Goal: Transaction & Acquisition: Obtain resource

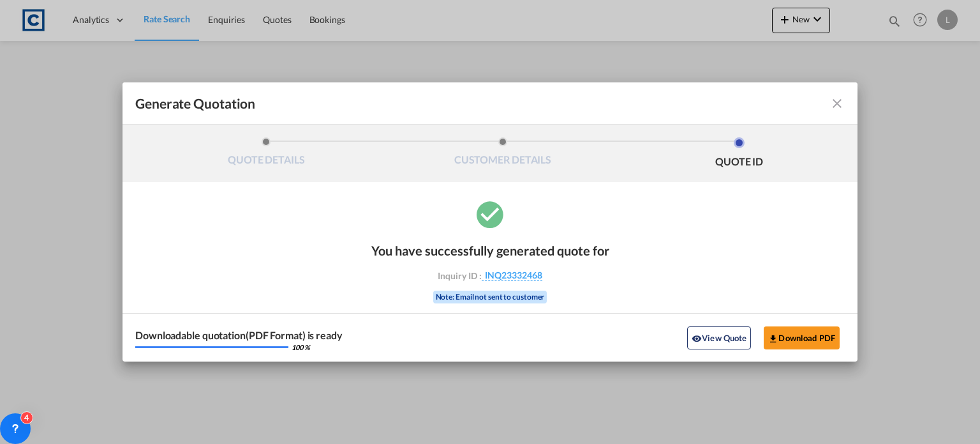
click at [833, 99] on md-icon "icon-close fg-AAA8AD cursor m-0" at bounding box center [837, 103] width 15 height 15
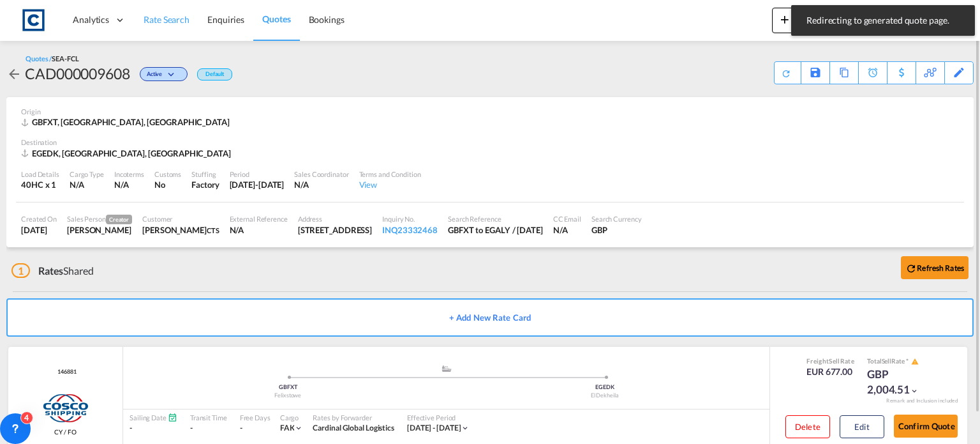
click at [174, 15] on span "Rate Search" at bounding box center [167, 19] width 46 height 11
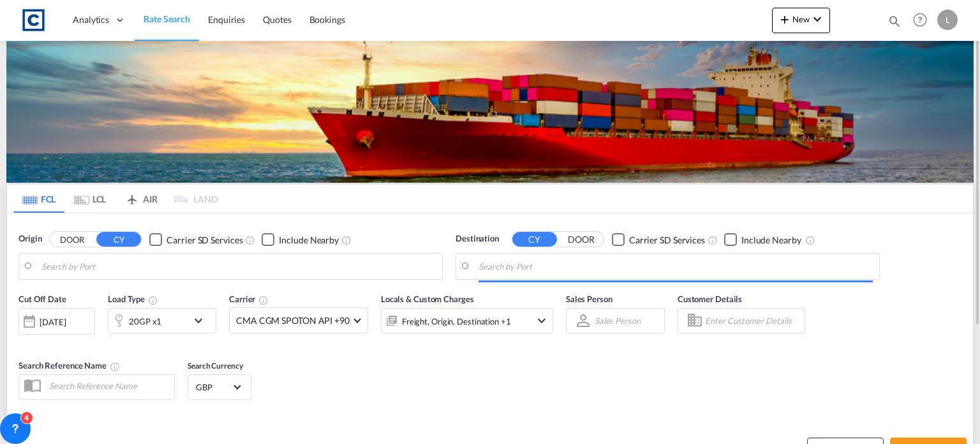
type input "Felixstowe, GBFXT"
type input "Alexandria ([GEOGRAPHIC_DATA]), EGALY"
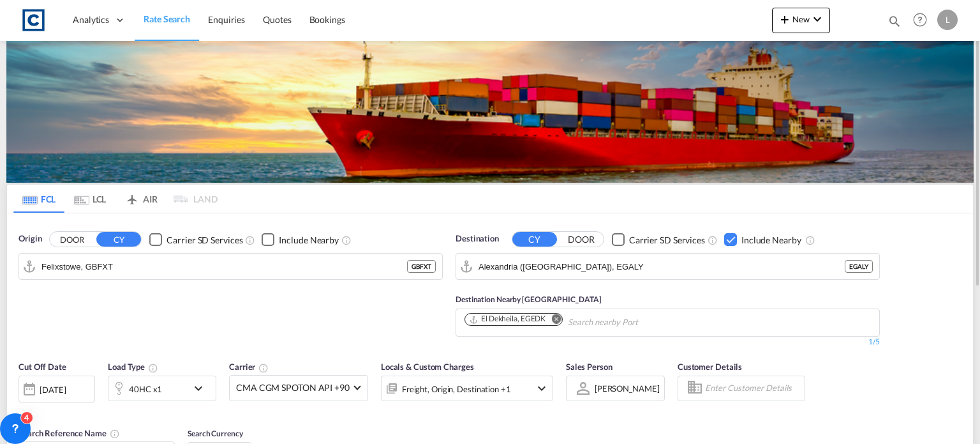
click at [73, 239] on button "DOOR" at bounding box center [72, 239] width 45 height 15
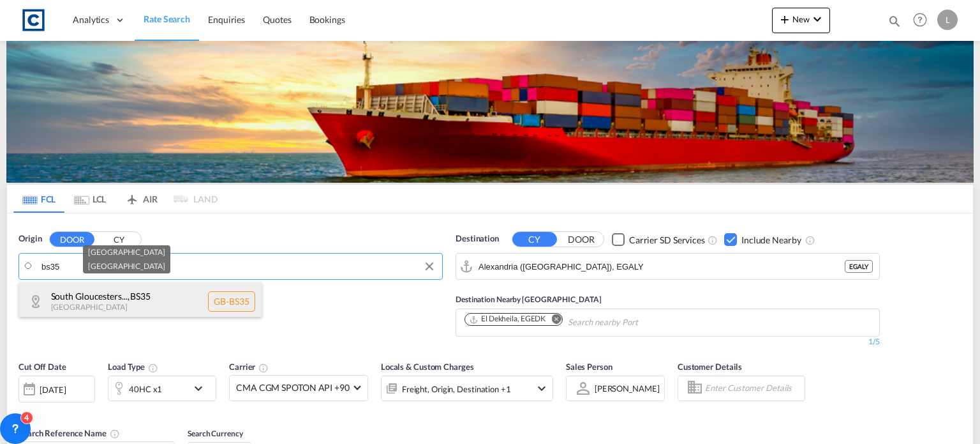
click at [119, 303] on div "South Gloucesters... , BS35 [GEOGRAPHIC_DATA] [GEOGRAPHIC_DATA]-BS35" at bounding box center [140, 301] width 243 height 38
type input "GB-BS35, [GEOGRAPHIC_DATA]"
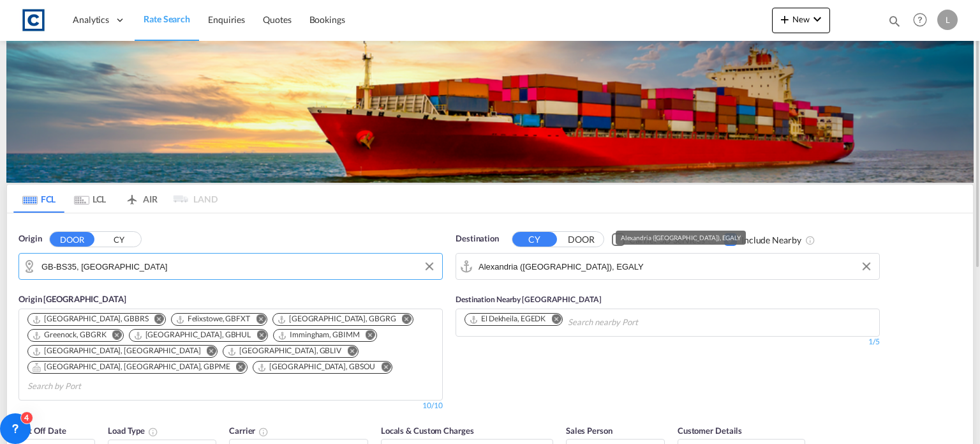
click at [618, 265] on input "Alexandria ([GEOGRAPHIC_DATA]), EGALY" at bounding box center [676, 266] width 394 height 19
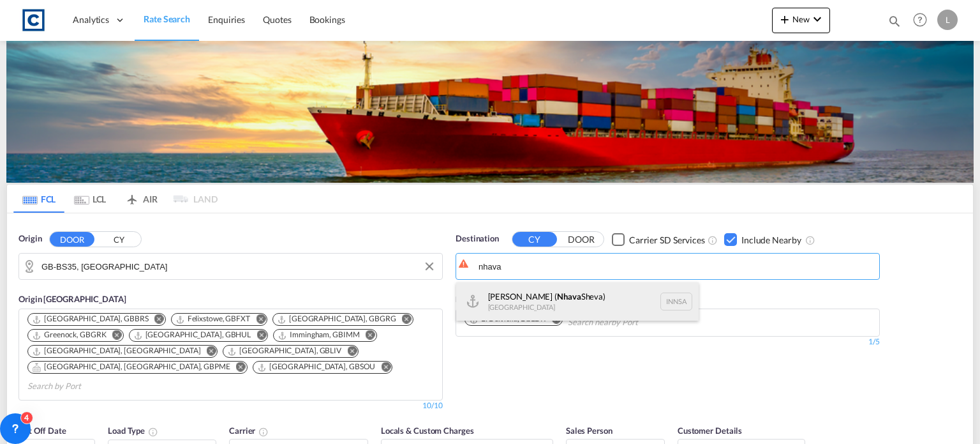
click at [521, 305] on div "[PERSON_NAME] ( [GEOGRAPHIC_DATA]) [GEOGRAPHIC_DATA] [GEOGRAPHIC_DATA]" at bounding box center [577, 301] width 243 height 38
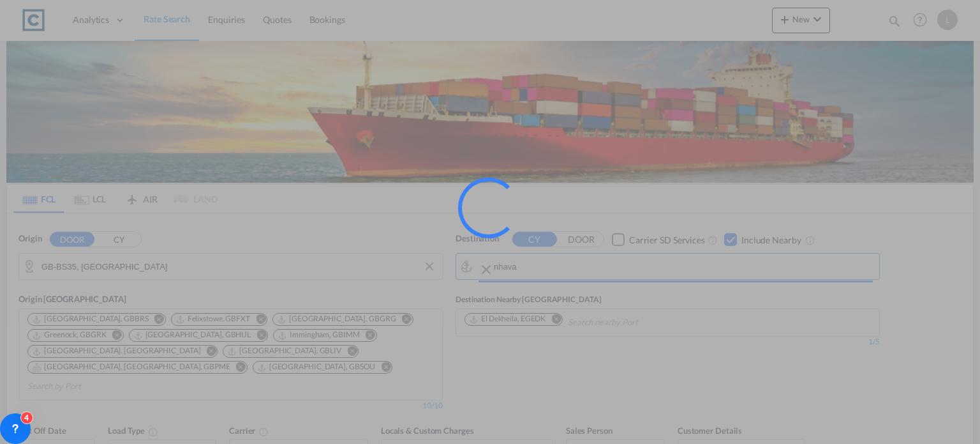
type input "[PERSON_NAME] ([PERSON_NAME]), [GEOGRAPHIC_DATA]"
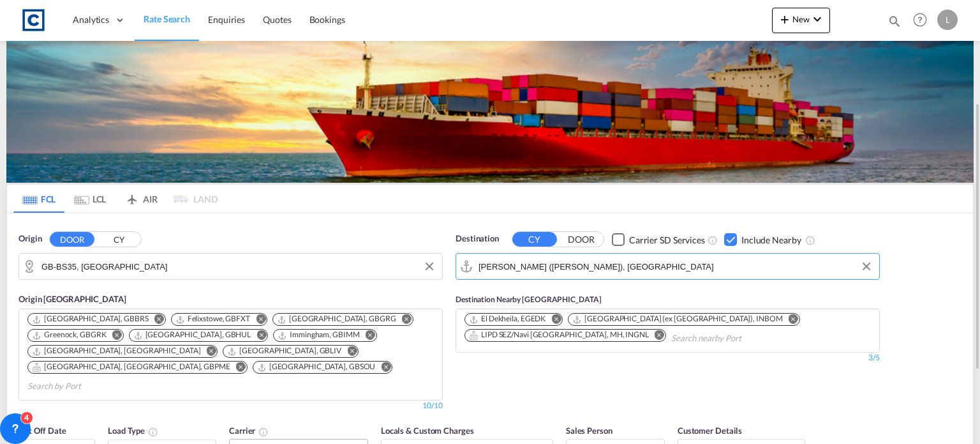
scroll to position [64, 0]
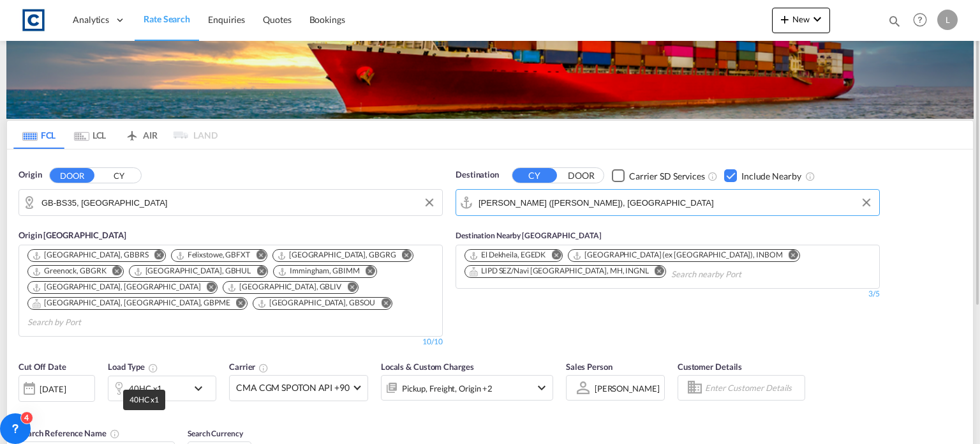
click at [142, 379] on div "40HC x1" at bounding box center [145, 388] width 33 height 18
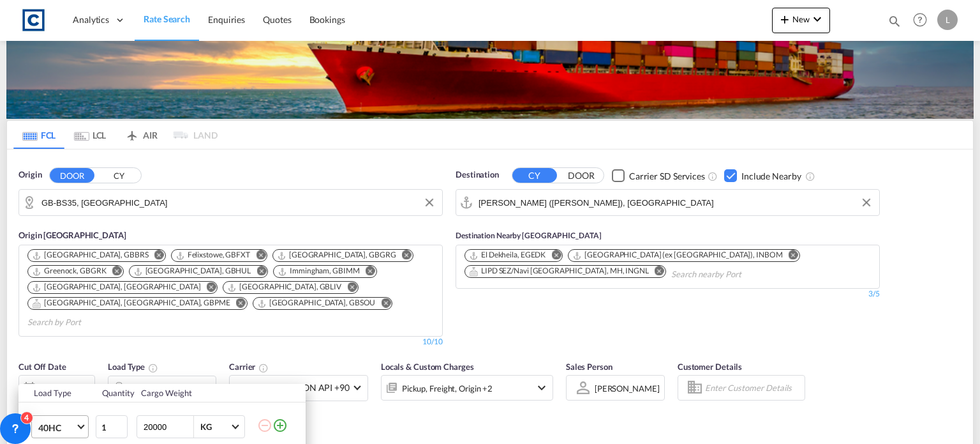
click at [69, 423] on span "40HC" at bounding box center [56, 427] width 37 height 13
click at [59, 288] on div "20GP" at bounding box center [49, 289] width 22 height 13
click at [401, 414] on div "Load Type Quantity Cargo Weight 20GP 1 20000 KG KG Load type addition is restri…" at bounding box center [490, 222] width 980 height 444
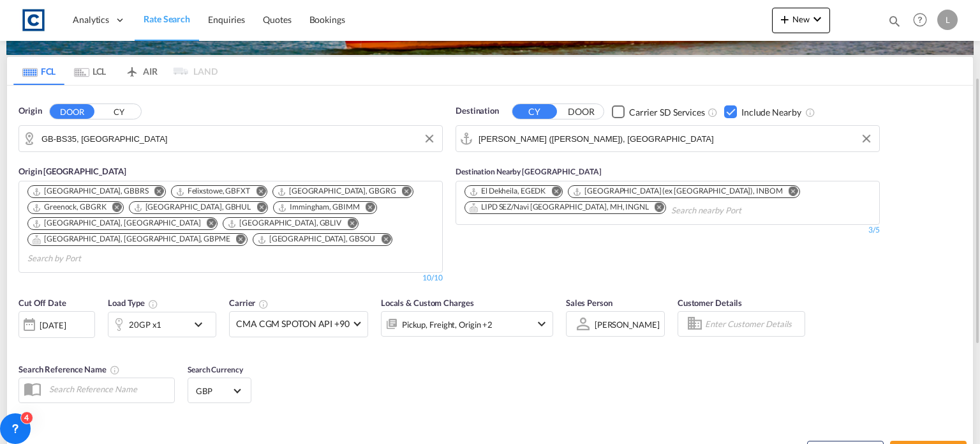
scroll to position [191, 0]
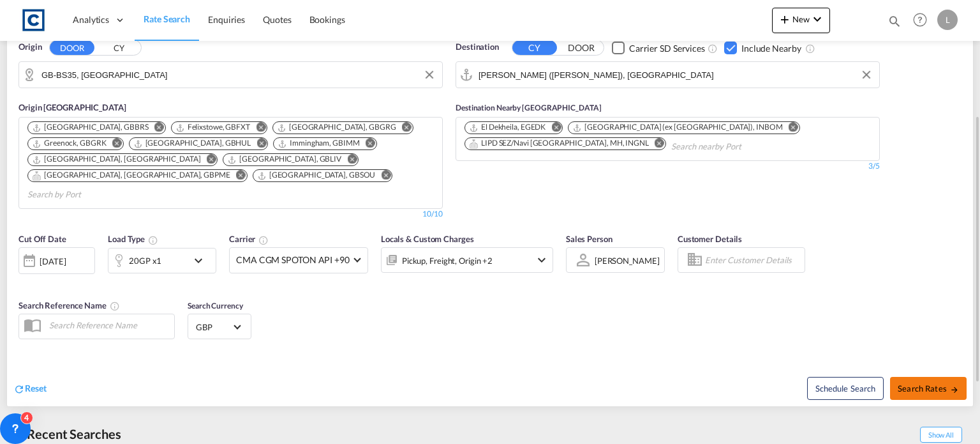
click at [921, 377] on button "Search Rates" at bounding box center [928, 388] width 77 height 23
type input "BS35 to INNSA / [DATE]"
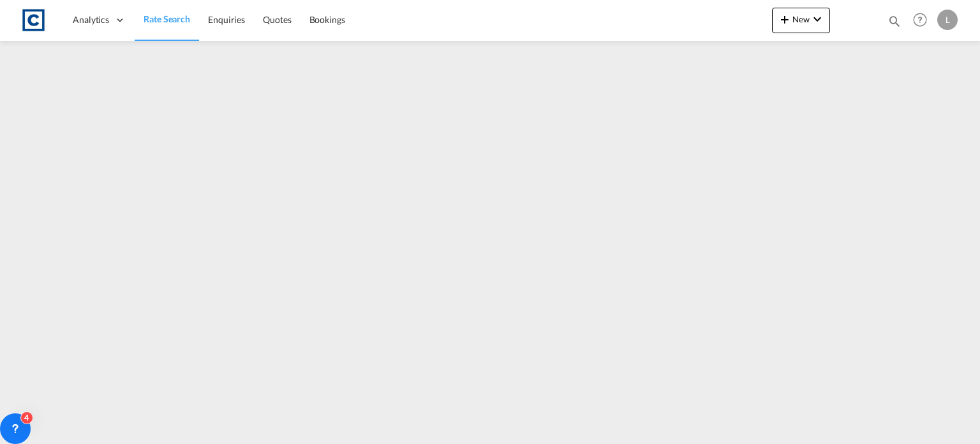
click at [169, 19] on span "Rate Search" at bounding box center [167, 18] width 47 height 11
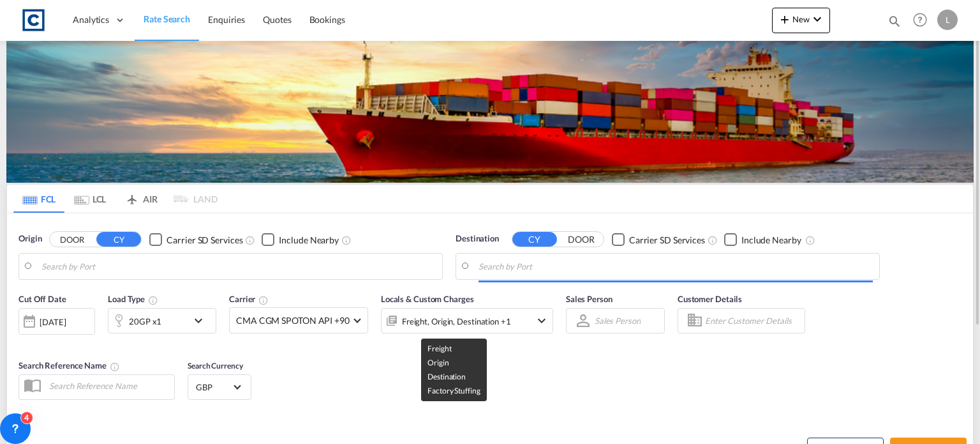
type input "GB-BS35, [GEOGRAPHIC_DATA]"
type input "[PERSON_NAME] ([PERSON_NAME]), [GEOGRAPHIC_DATA]"
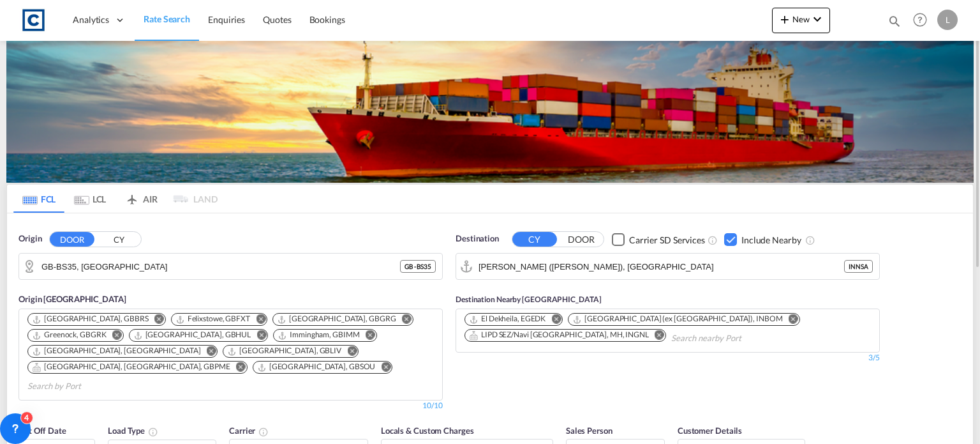
scroll to position [128, 0]
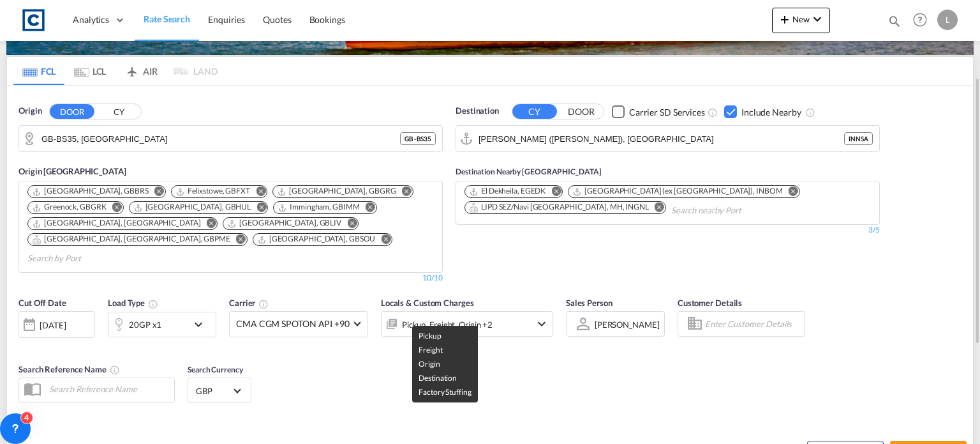
click at [416, 315] on div "Pickup, Freight, Origin +2" at bounding box center [447, 324] width 91 height 18
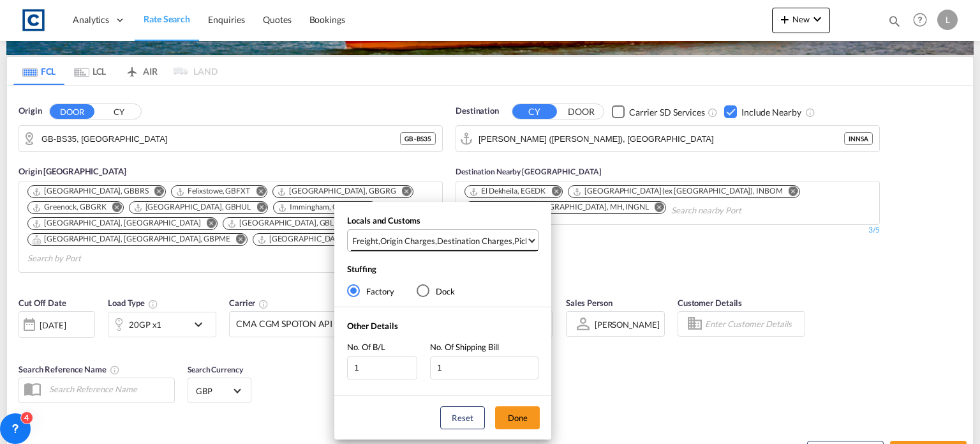
click at [392, 242] on div "Origin Charges" at bounding box center [407, 240] width 55 height 11
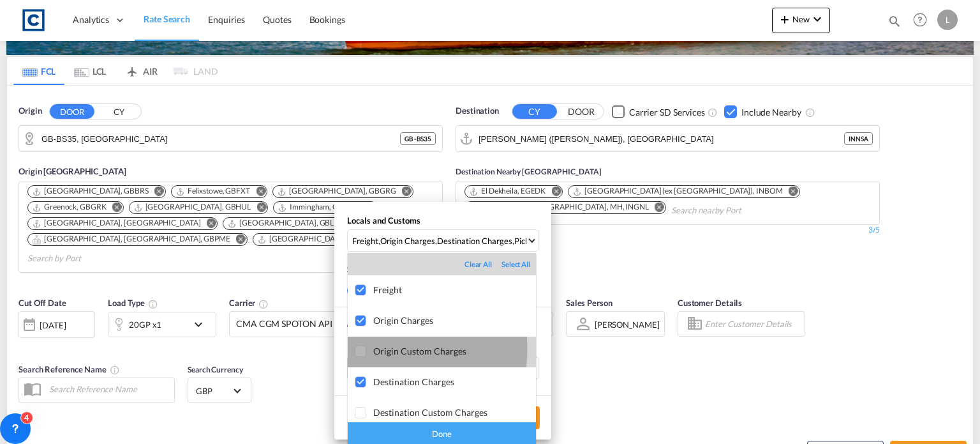
click at [364, 349] on div at bounding box center [361, 351] width 13 height 13
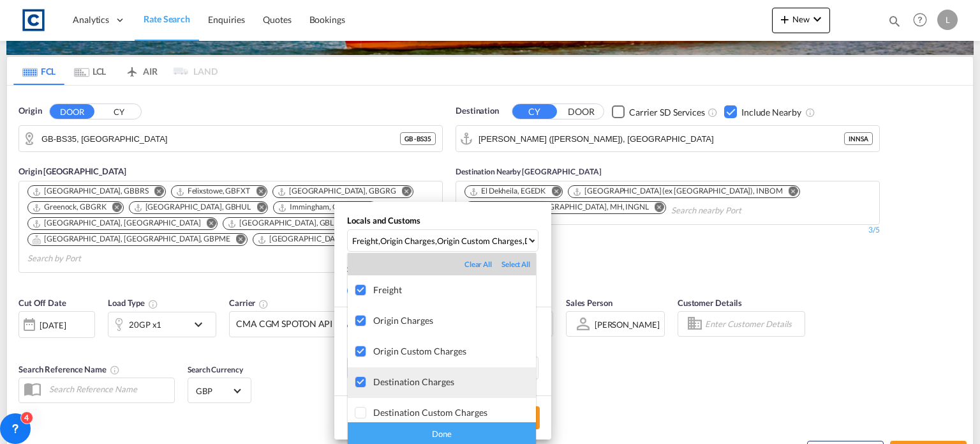
click at [361, 377] on div at bounding box center [361, 382] width 13 height 13
click at [396, 431] on div "Done" at bounding box center [442, 433] width 188 height 22
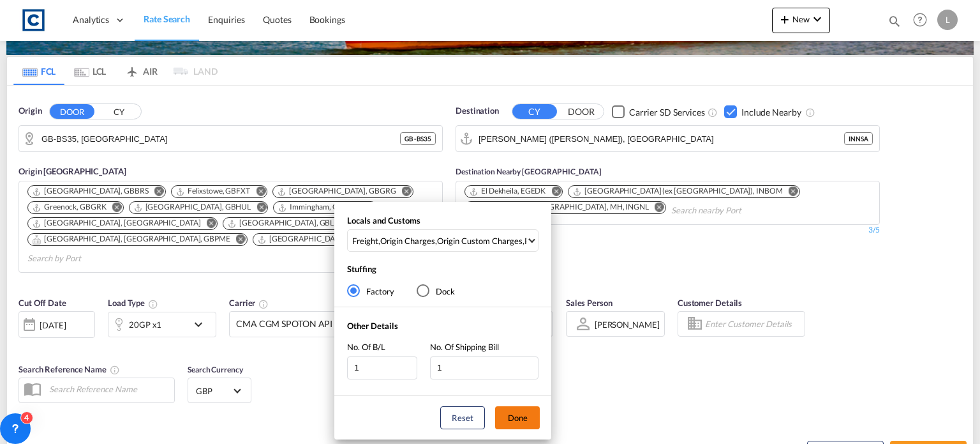
click at [533, 410] on button "Done" at bounding box center [517, 417] width 45 height 23
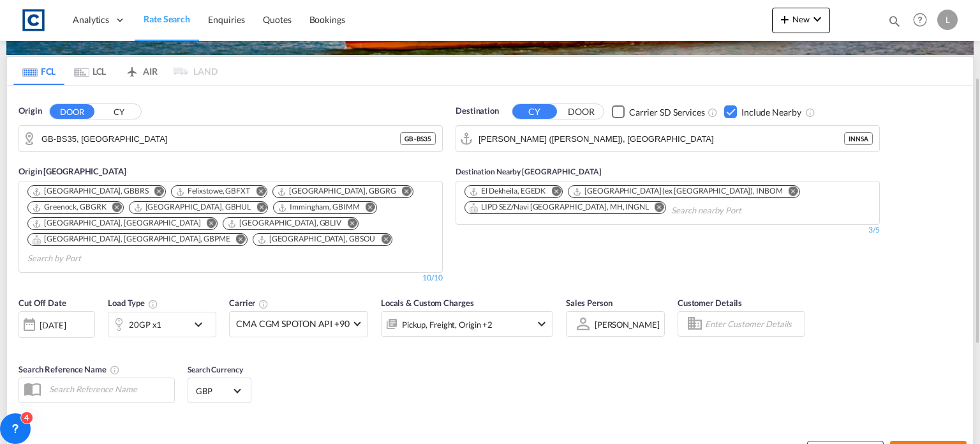
click at [911, 440] on button "Search Rates" at bounding box center [928, 451] width 77 height 23
type input "BS35 to INNSA / [DATE]"
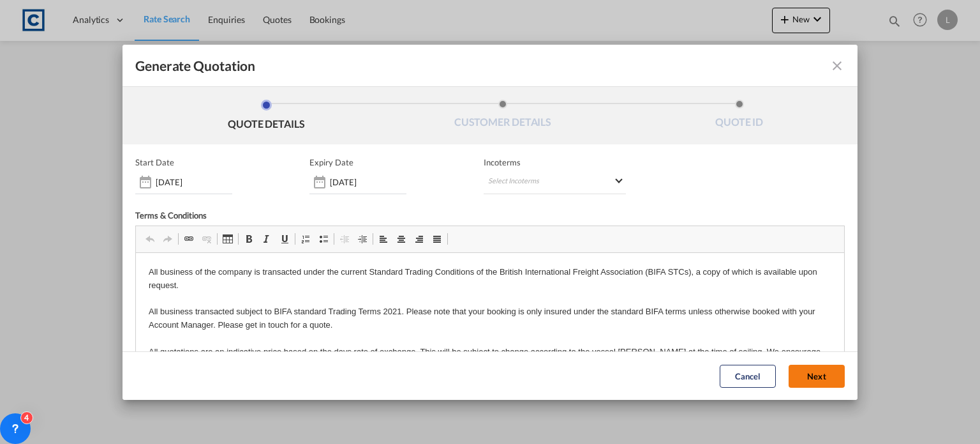
click at [793, 366] on button "Next" at bounding box center [817, 375] width 56 height 23
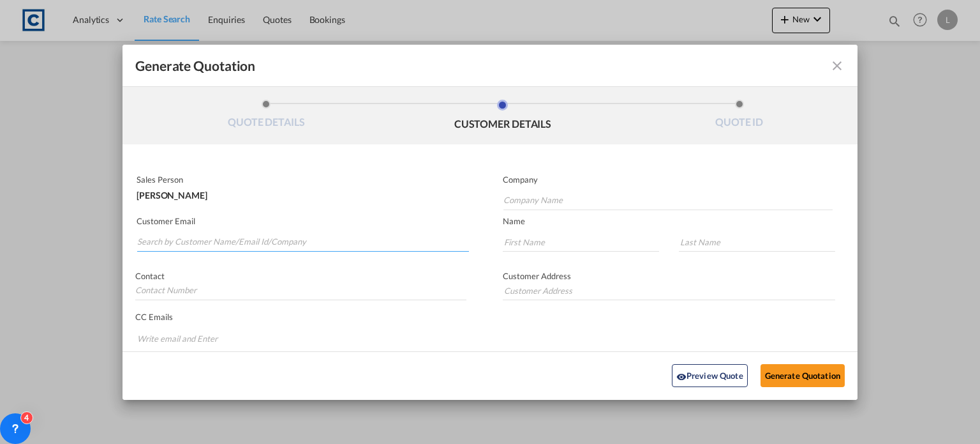
click at [147, 237] on input "Search by Customer Name/Email Id/Company" at bounding box center [303, 241] width 332 height 19
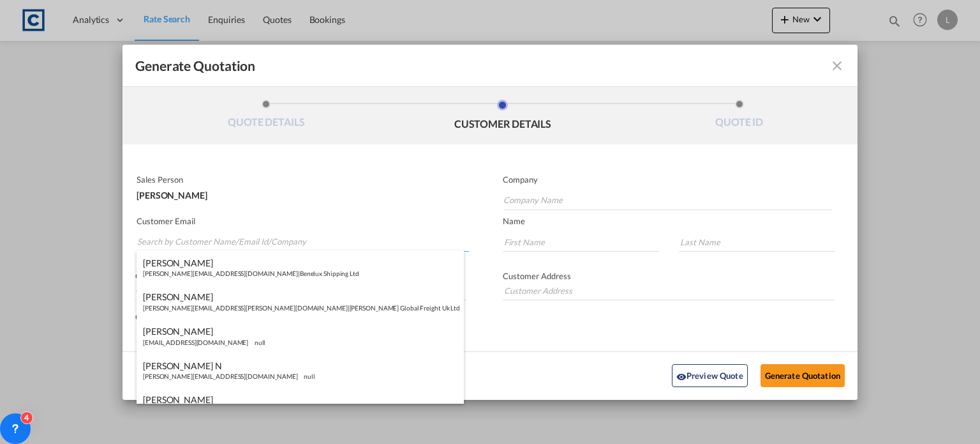
paste input "[PERSON_NAME] ([GEOGRAPHIC_DATA]) <[PERSON_NAME][EMAIL_ADDRESS][PERSON_NAME][DO…"
click at [220, 237] on input "[PERSON_NAME] ([GEOGRAPHIC_DATA]) <[PERSON_NAME][EMAIL_ADDRESS][PERSON_NAME][DO…" at bounding box center [303, 241] width 332 height 19
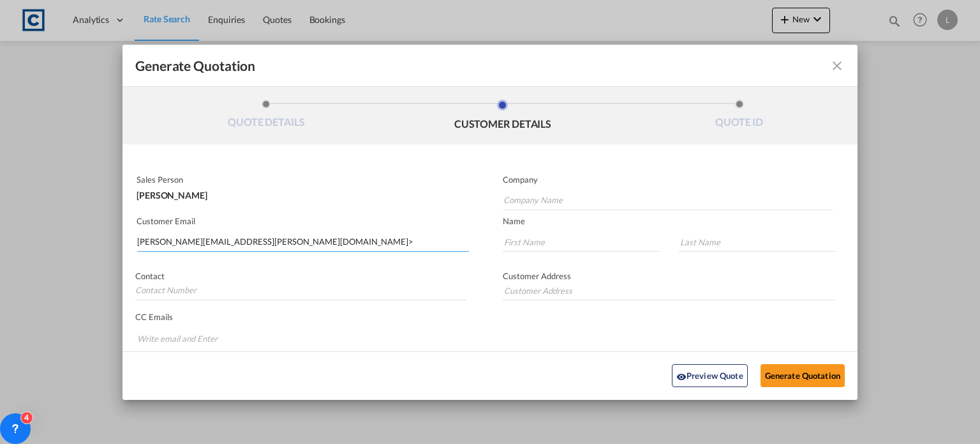
click at [303, 239] on input "[PERSON_NAME][EMAIL_ADDRESS][PERSON_NAME][DOMAIN_NAME]>" at bounding box center [303, 241] width 332 height 19
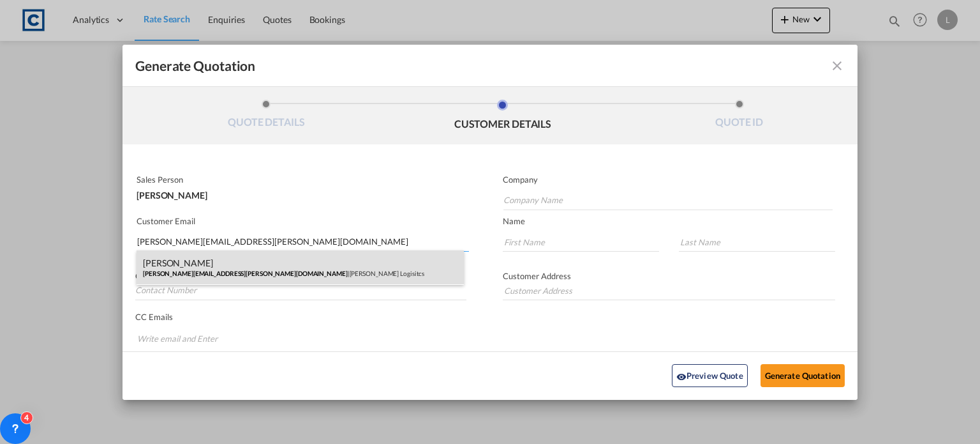
type input "[PERSON_NAME][EMAIL_ADDRESS][PERSON_NAME][DOMAIN_NAME]"
click at [187, 262] on div "[PERSON_NAME] [PERSON_NAME][EMAIL_ADDRESS][PERSON_NAME][DOMAIN_NAME] | [PERSON_…" at bounding box center [300, 267] width 327 height 34
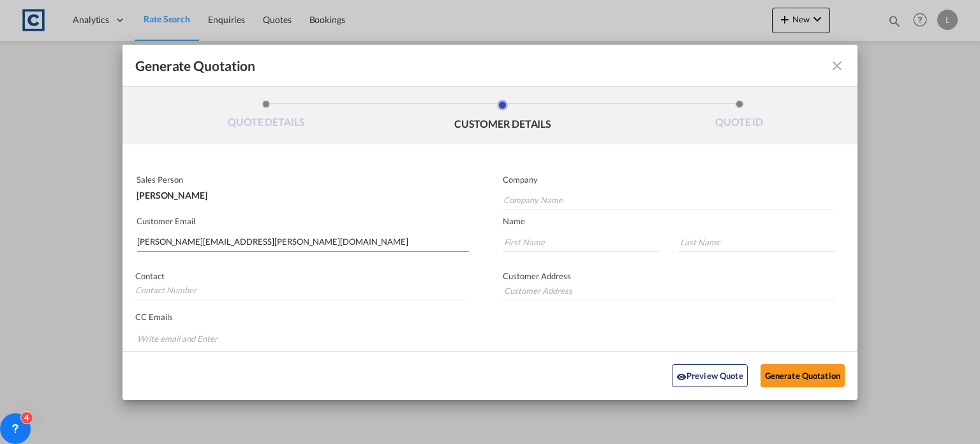
type input "[PERSON_NAME] Logisitcs"
type input "[PERSON_NAME]"
type input "Locarno"
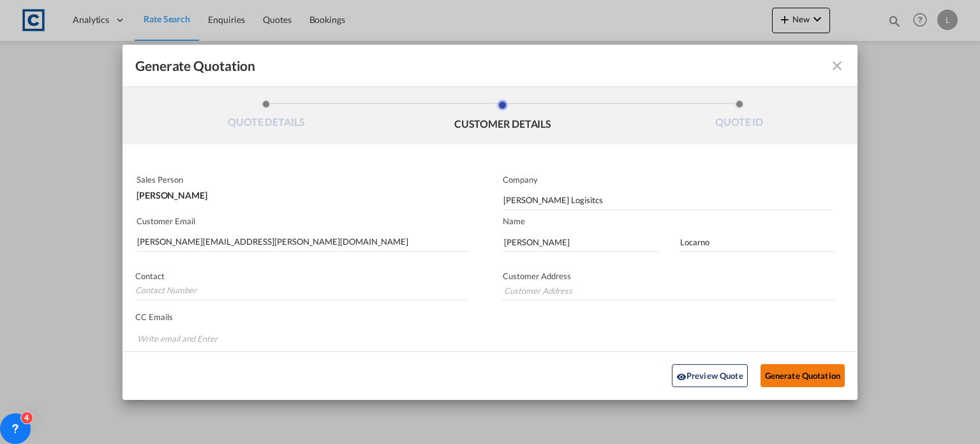
click at [779, 373] on button "Generate Quotation" at bounding box center [803, 375] width 84 height 23
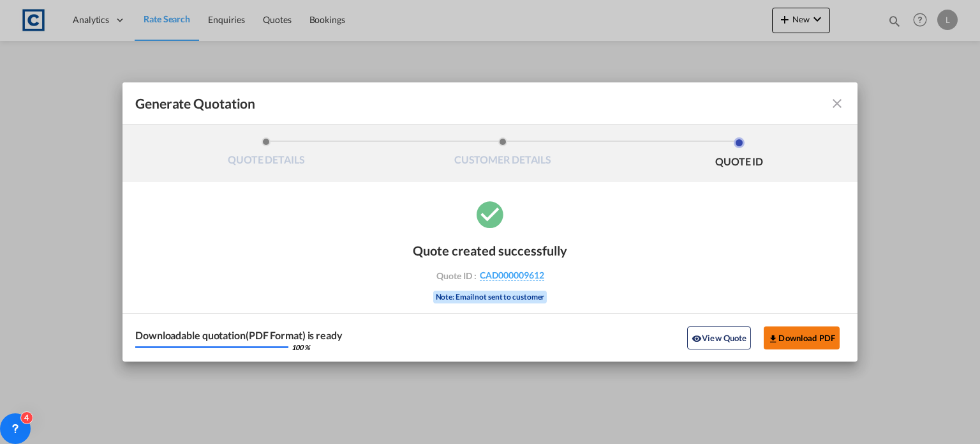
click at [806, 338] on button "Download PDF" at bounding box center [802, 337] width 76 height 23
click at [837, 100] on md-icon "icon-close fg-AAA8AD cursor m-0" at bounding box center [837, 103] width 15 height 15
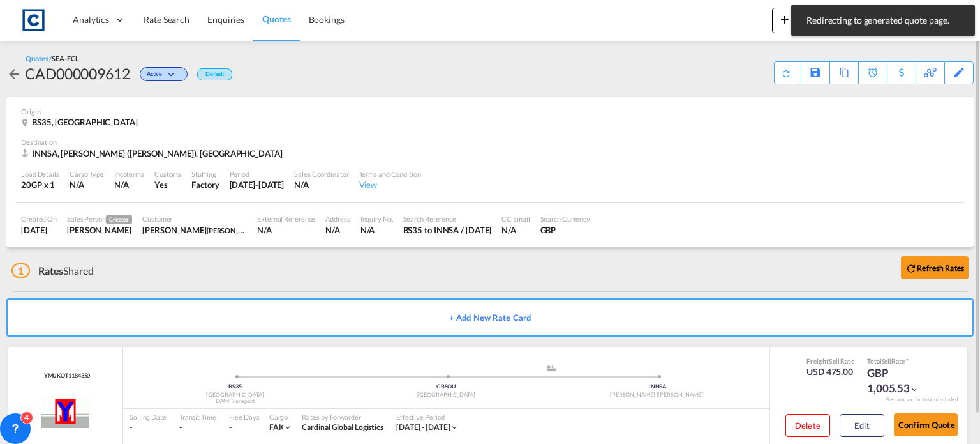
drag, startPoint x: 154, startPoint y: 16, endPoint x: 50, endPoint y: 3, distance: 105.5
click at [154, 16] on span "Rate Search" at bounding box center [167, 19] width 46 height 11
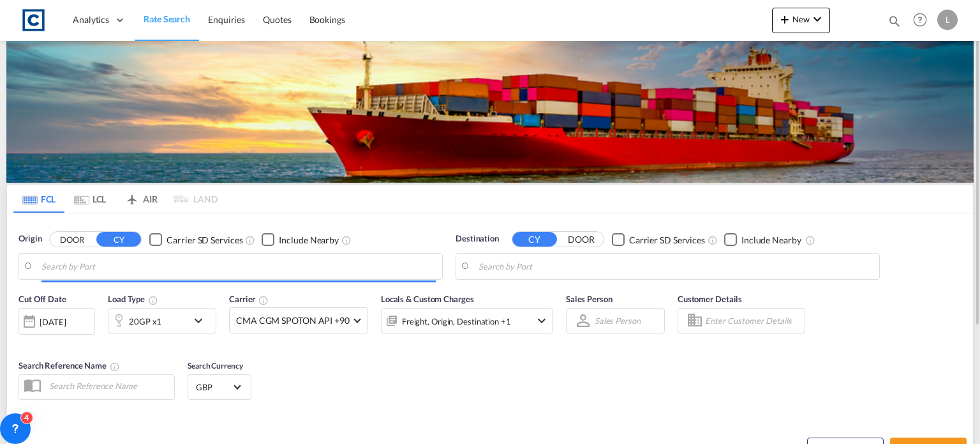
type input "GB-BS35, [GEOGRAPHIC_DATA]"
type input "[PERSON_NAME] ([PERSON_NAME]), [GEOGRAPHIC_DATA]"
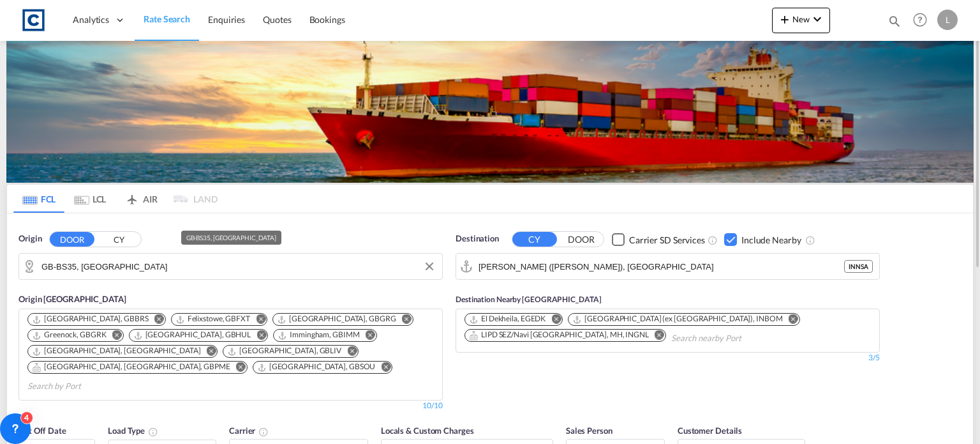
click at [177, 266] on input "GB-BS35, [GEOGRAPHIC_DATA]" at bounding box center [238, 266] width 394 height 19
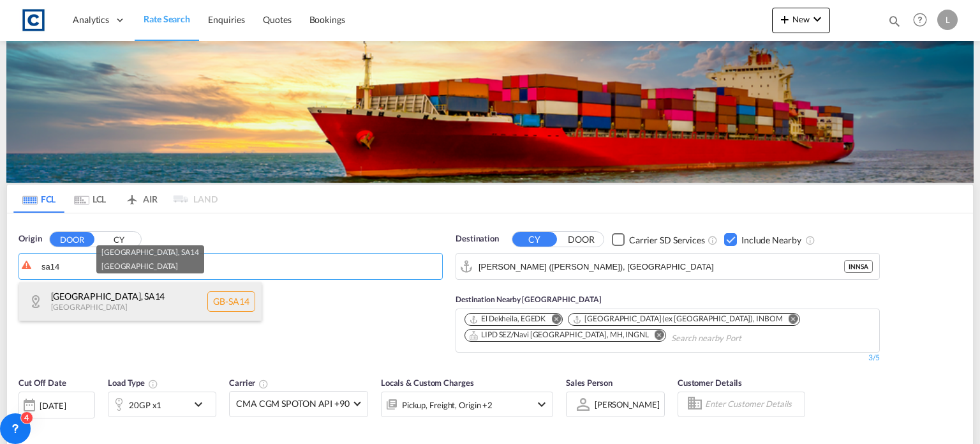
click at [134, 303] on div "[GEOGRAPHIC_DATA] , [GEOGRAPHIC_DATA] [GEOGRAPHIC_DATA] [GEOGRAPHIC_DATA]-[GEOG…" at bounding box center [140, 301] width 243 height 38
type input "GB-SA14, [GEOGRAPHIC_DATA]"
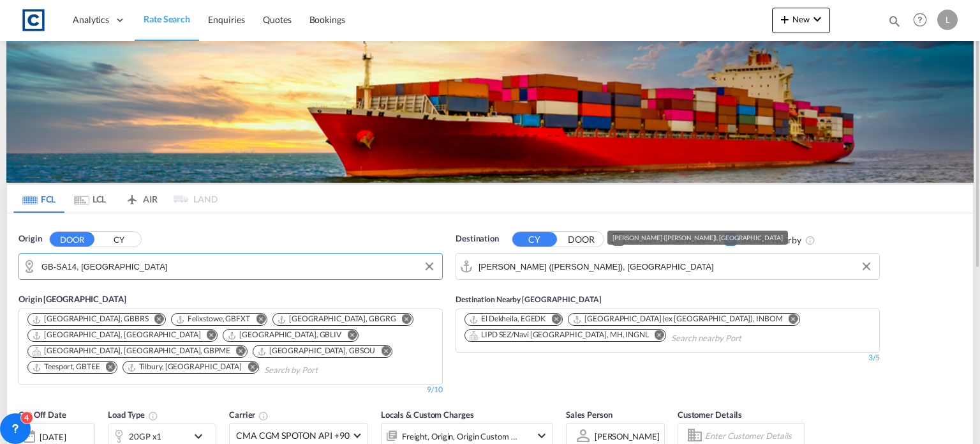
click at [652, 268] on input "[PERSON_NAME] ([PERSON_NAME]), [GEOGRAPHIC_DATA]" at bounding box center [676, 266] width 394 height 19
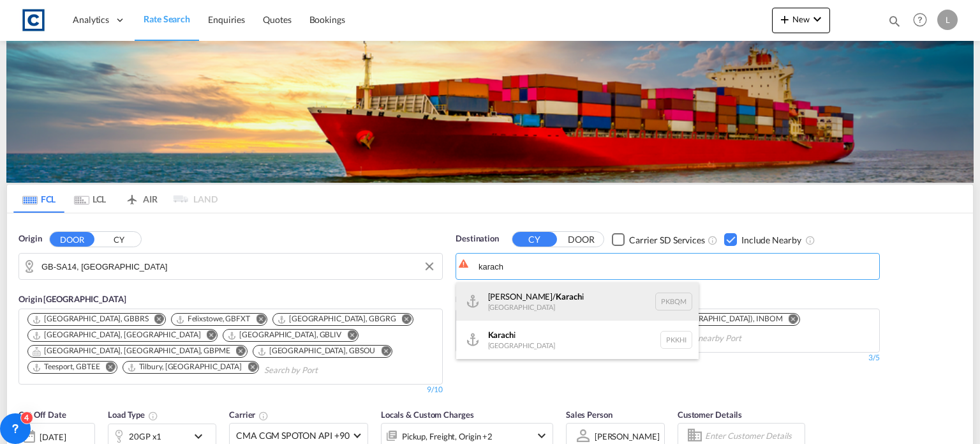
click at [521, 306] on div "[PERSON_NAME]/ Karach i [GEOGRAPHIC_DATA] PKBQM" at bounding box center [577, 301] width 243 height 38
type input "[PERSON_NAME]/[GEOGRAPHIC_DATA], PKBQM"
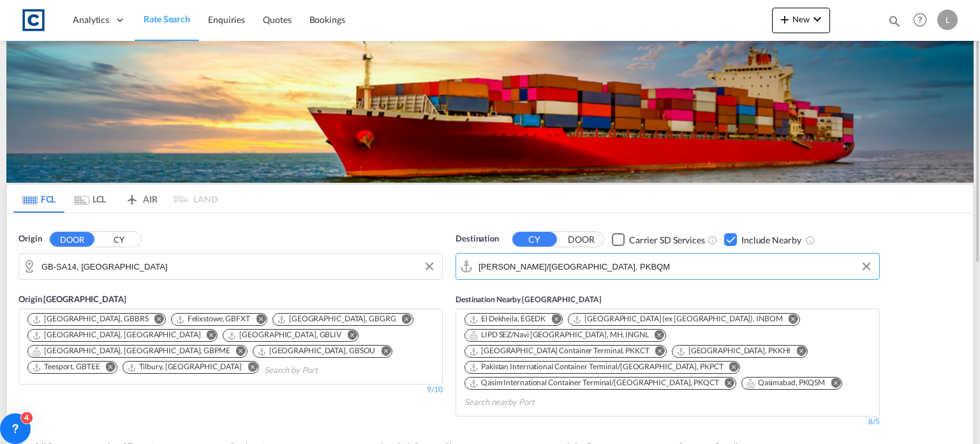
scroll to position [191, 0]
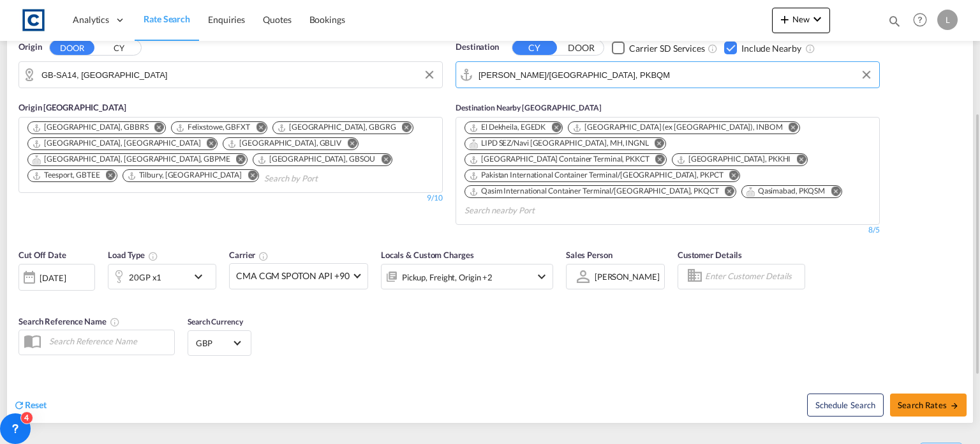
click at [119, 264] on div at bounding box center [119, 277] width 20 height 26
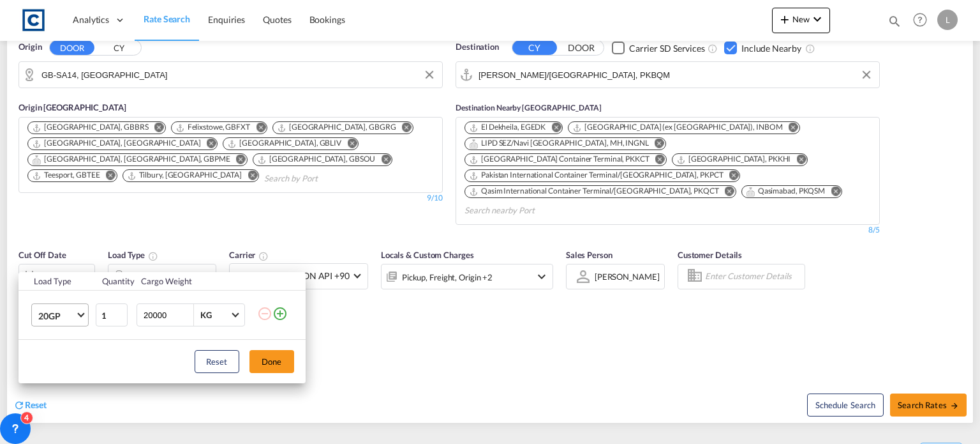
click at [59, 314] on span "20GP" at bounding box center [56, 316] width 37 height 13
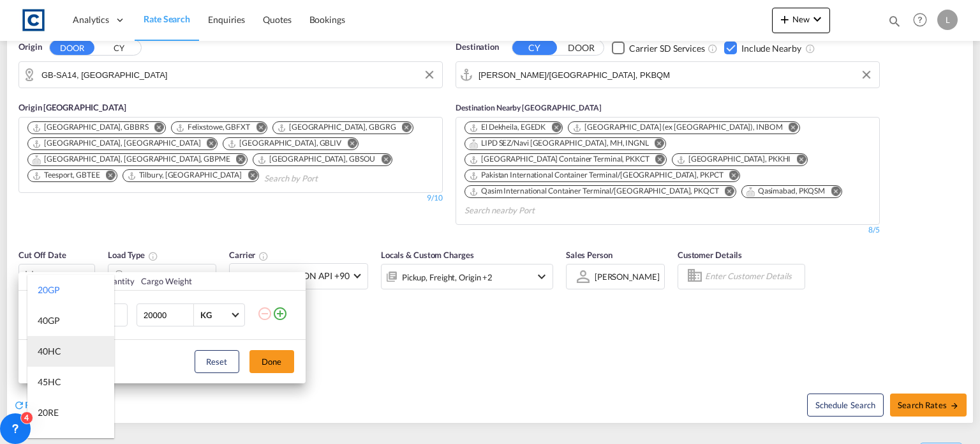
click at [45, 357] on md-option "40HC" at bounding box center [70, 351] width 87 height 31
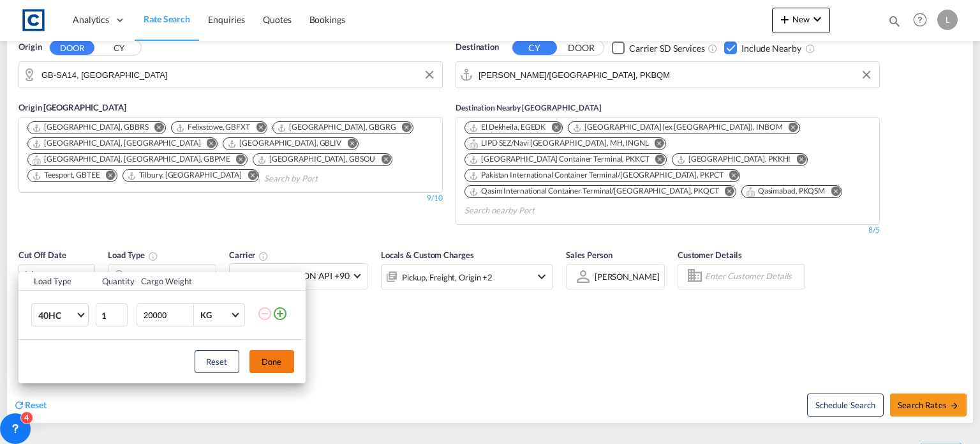
click at [278, 359] on button "Done" at bounding box center [272, 361] width 45 height 23
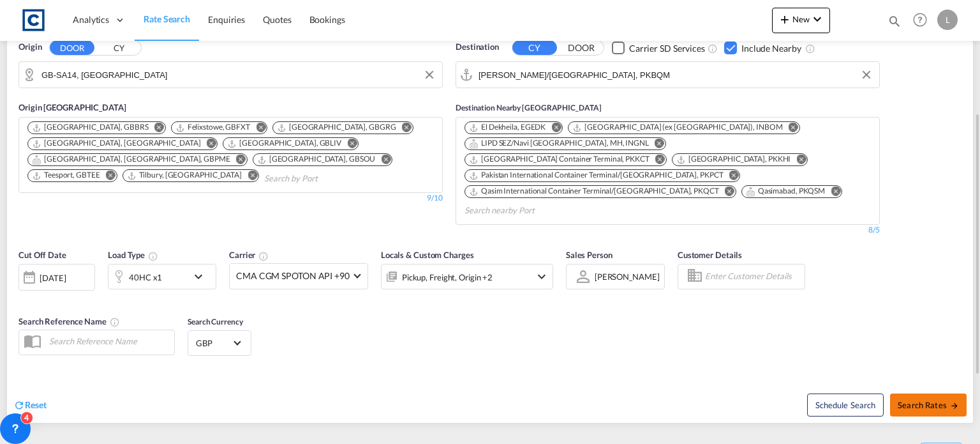
click at [921, 400] on span "Search Rates" at bounding box center [928, 405] width 61 height 10
click at [728, 45] on div "Checkbox No Ink" at bounding box center [730, 47] width 13 height 13
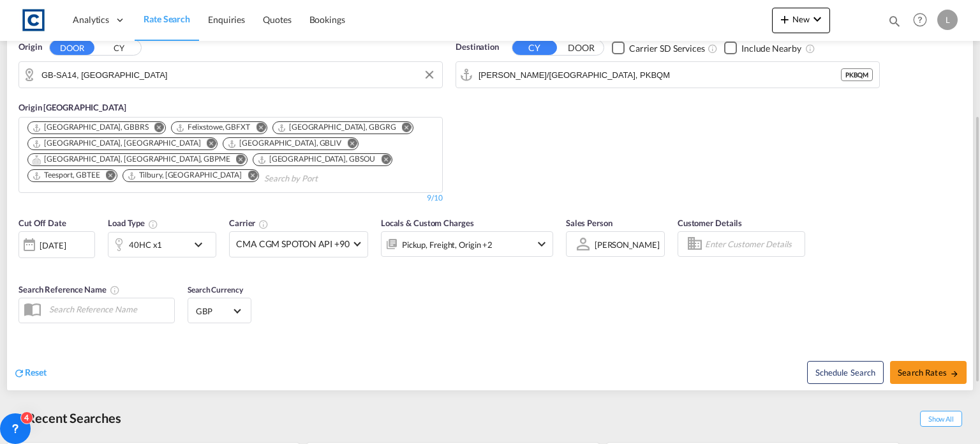
click at [582, 152] on div "Destination CY DOOR Carrier SD Services Include Nearby [PERSON_NAME]/[GEOGRAPHI…" at bounding box center [667, 121] width 437 height 175
click at [929, 369] on span "Search Rates" at bounding box center [928, 372] width 61 height 10
type input "SA14 to PKBQM / [DATE]"
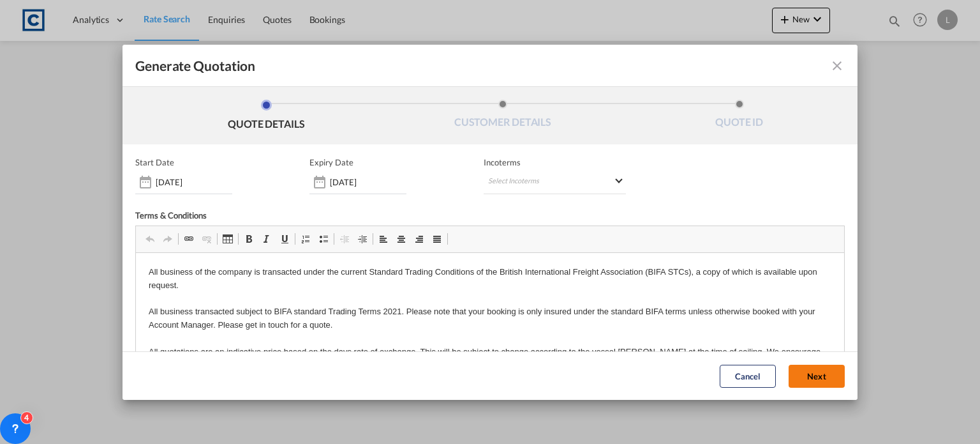
click at [812, 372] on button "Next" at bounding box center [817, 375] width 56 height 23
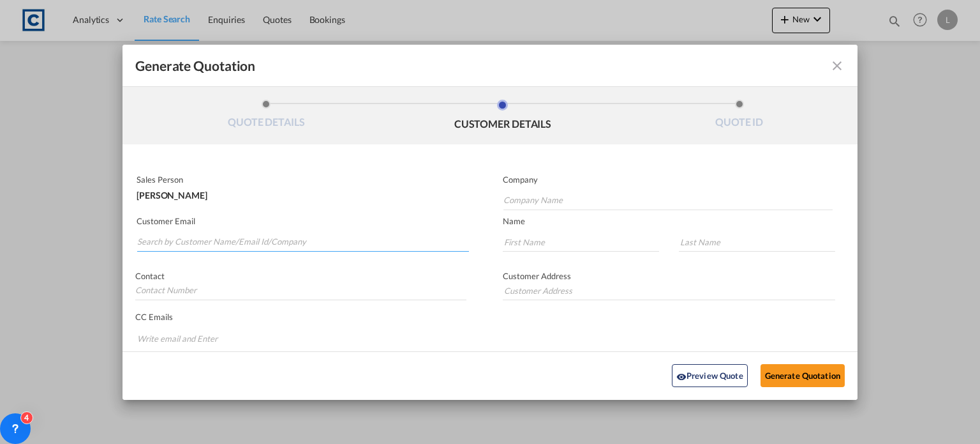
click at [143, 232] on input "Search by Customer Name/Email Id/Company" at bounding box center [303, 241] width 332 height 19
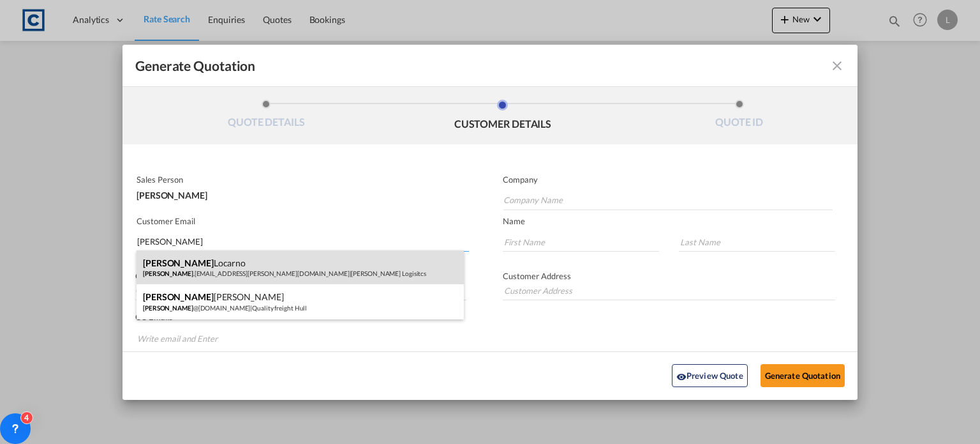
type input "[PERSON_NAME]"
click at [160, 257] on div "[PERSON_NAME] [PERSON_NAME] .[EMAIL_ADDRESS][PERSON_NAME][DOMAIN_NAME] | [PERSO…" at bounding box center [300, 267] width 327 height 34
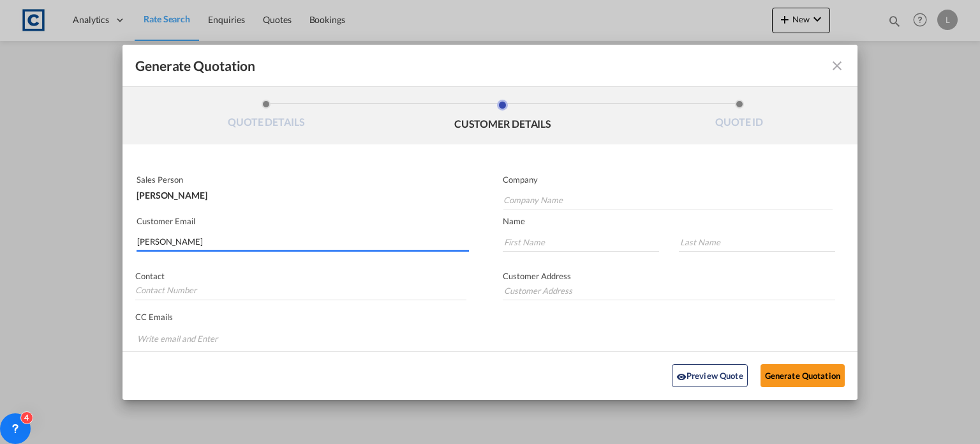
type input "[PERSON_NAME] Logisitcs"
type input "[PERSON_NAME][EMAIL_ADDRESS][PERSON_NAME][DOMAIN_NAME]"
type input "[PERSON_NAME]"
type input "Locarno"
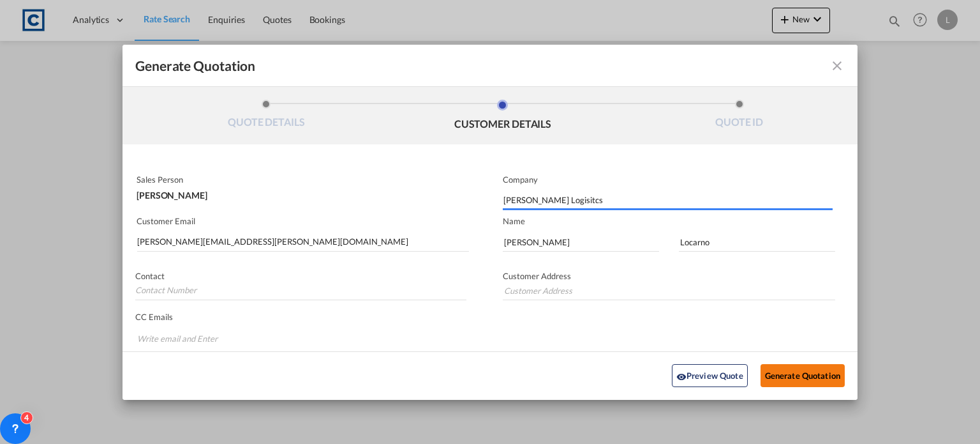
click at [779, 372] on button "Generate Quotation" at bounding box center [803, 375] width 84 height 23
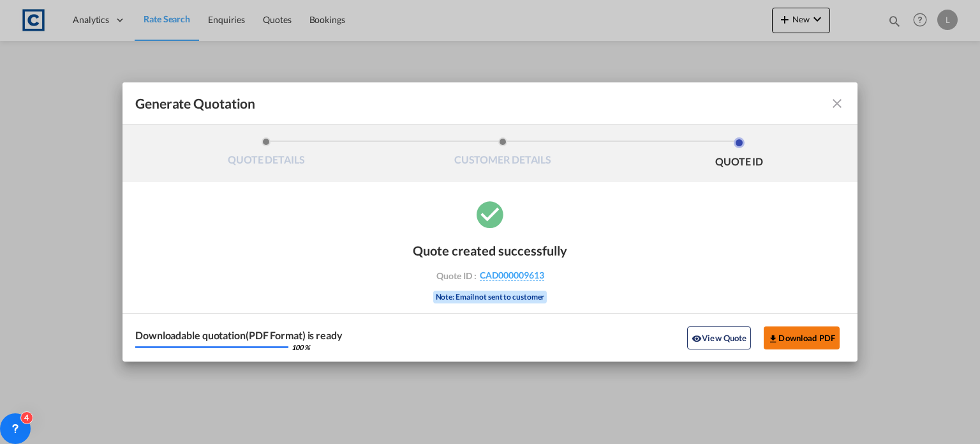
click at [792, 334] on button "Download PDF" at bounding box center [802, 337] width 76 height 23
click at [835, 105] on md-icon "icon-close fg-AAA8AD cursor m-0" at bounding box center [837, 103] width 15 height 15
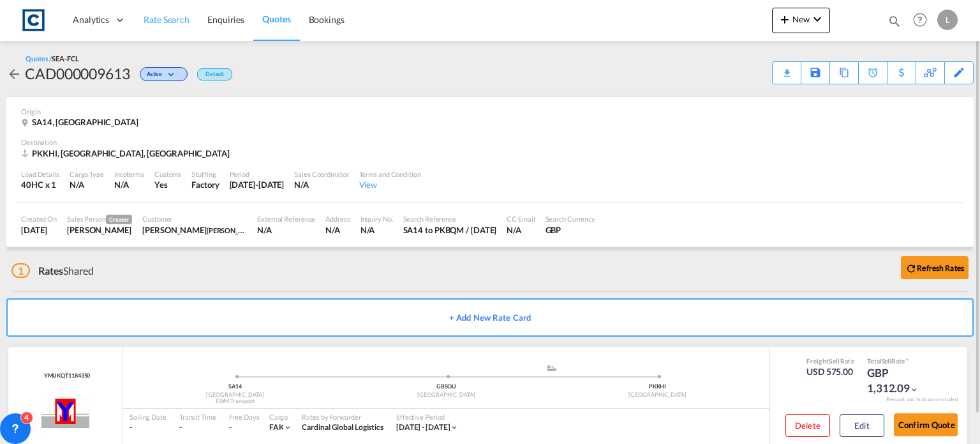
click at [155, 17] on span "Rate Search" at bounding box center [167, 19] width 46 height 11
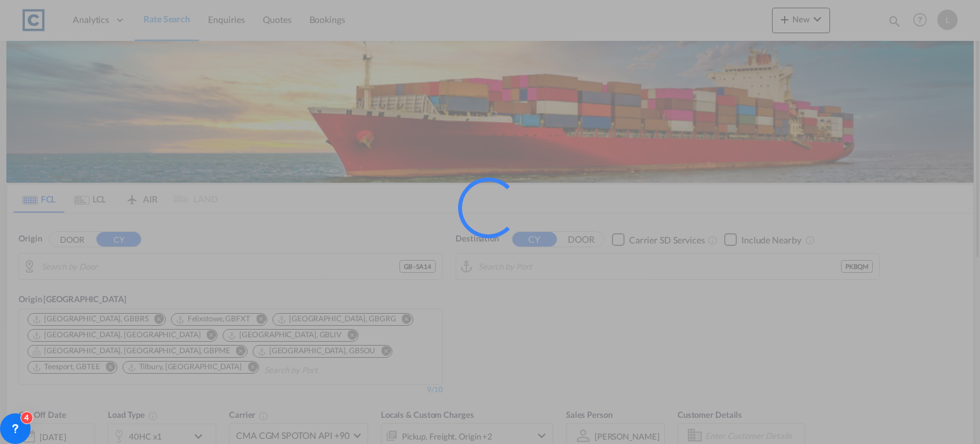
type input "GB-SA14, [GEOGRAPHIC_DATA]"
type input "[PERSON_NAME]/[GEOGRAPHIC_DATA], PKBQM"
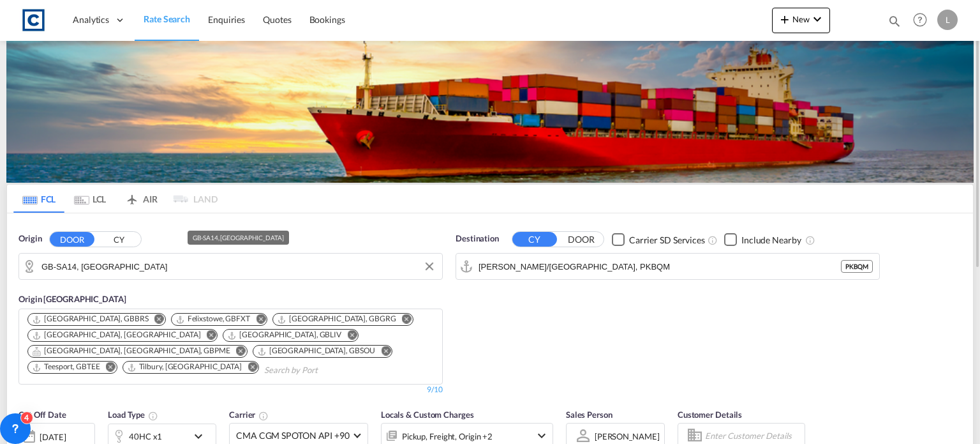
click at [153, 262] on input "GB-SA14, [GEOGRAPHIC_DATA]" at bounding box center [238, 266] width 394 height 19
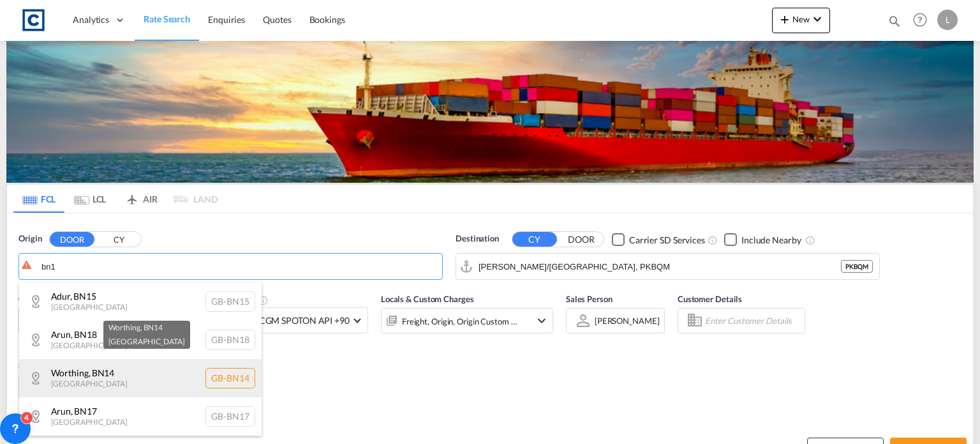
scroll to position [64, 0]
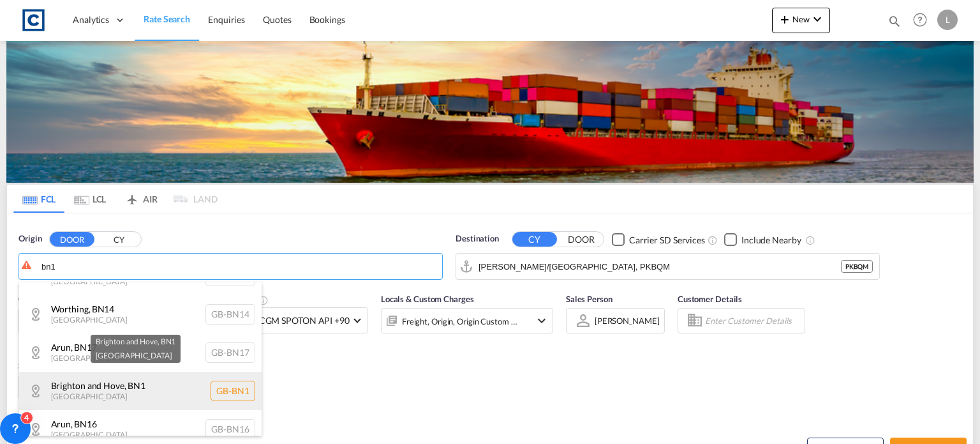
click at [108, 384] on div "Brighton and Hove , BN1 [GEOGRAPHIC_DATA] [GEOGRAPHIC_DATA]-BN1" at bounding box center [140, 390] width 243 height 38
type input "GB-BN1, [GEOGRAPHIC_DATA] and Hove"
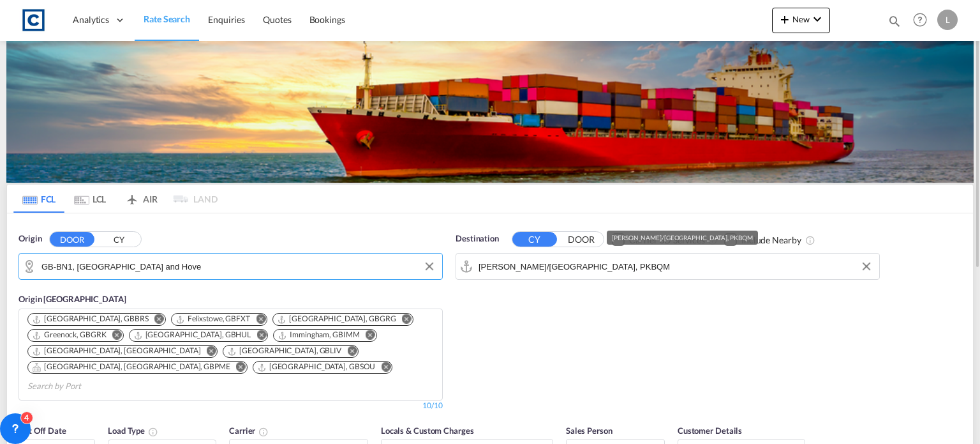
click at [645, 266] on input "[PERSON_NAME]/[GEOGRAPHIC_DATA], PKBQM" at bounding box center [676, 266] width 394 height 19
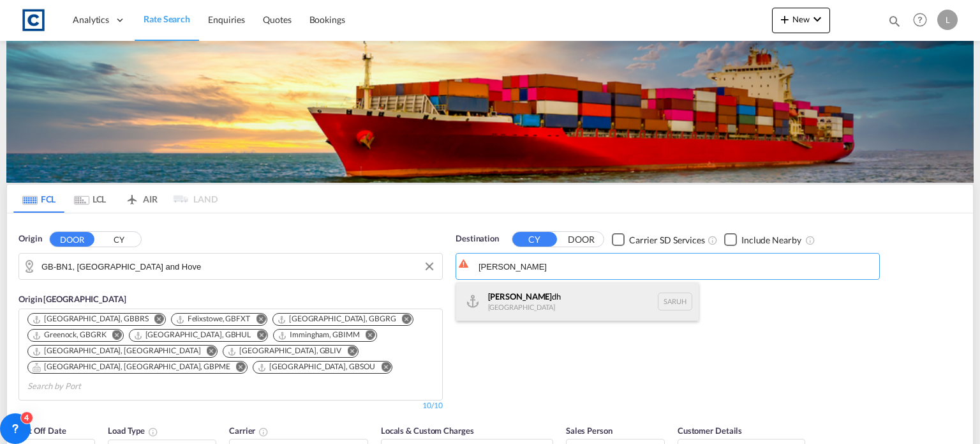
click at [539, 290] on div "[PERSON_NAME] dh [GEOGRAPHIC_DATA] [GEOGRAPHIC_DATA]" at bounding box center [577, 301] width 243 height 38
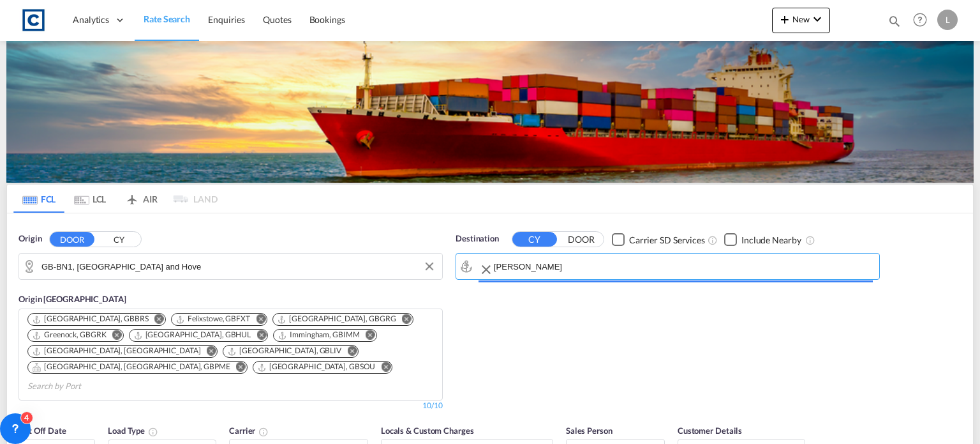
type input "[GEOGRAPHIC_DATA], [GEOGRAPHIC_DATA]"
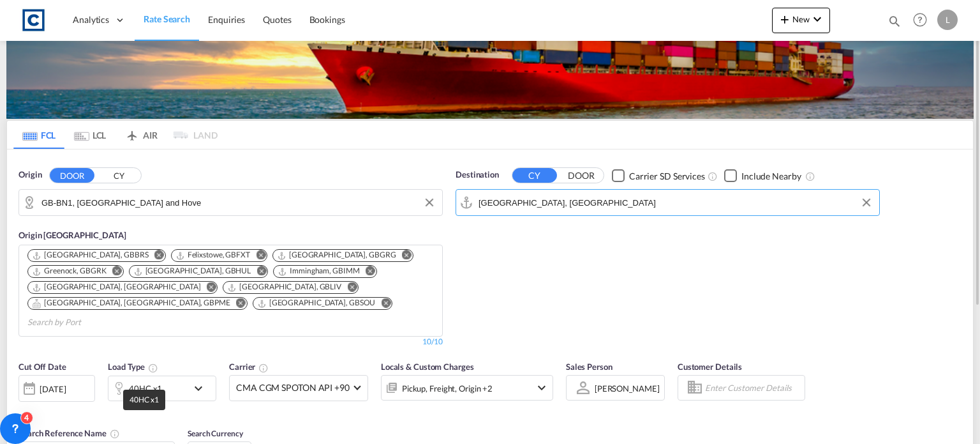
click at [143, 379] on div "40HC x1" at bounding box center [145, 388] width 33 height 18
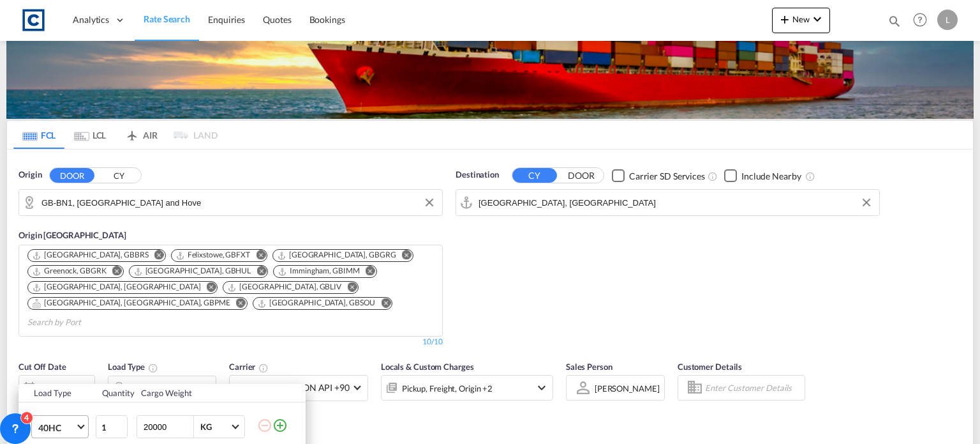
click at [56, 428] on span "40HC" at bounding box center [56, 427] width 37 height 13
click at [59, 292] on div "20GP" at bounding box center [49, 289] width 22 height 13
click at [414, 423] on div "Load Type Quantity Cargo Weight 20GP 1 20000 KG KG Load type addition is restri…" at bounding box center [490, 222] width 980 height 444
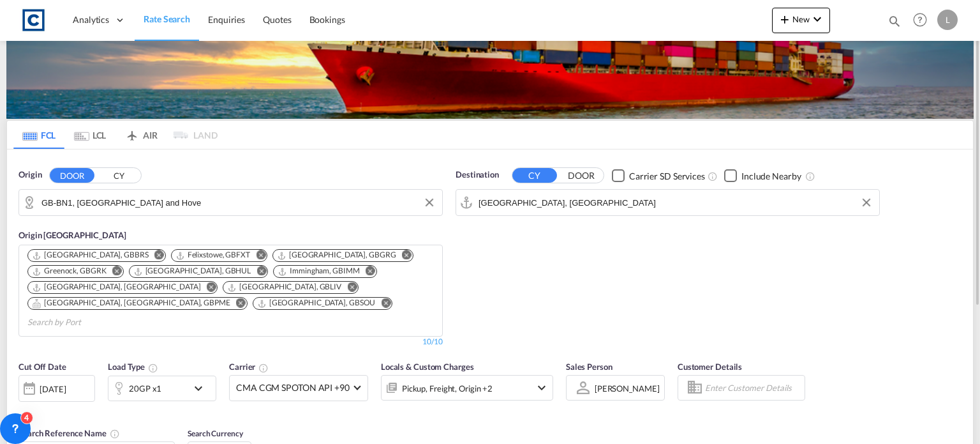
scroll to position [128, 0]
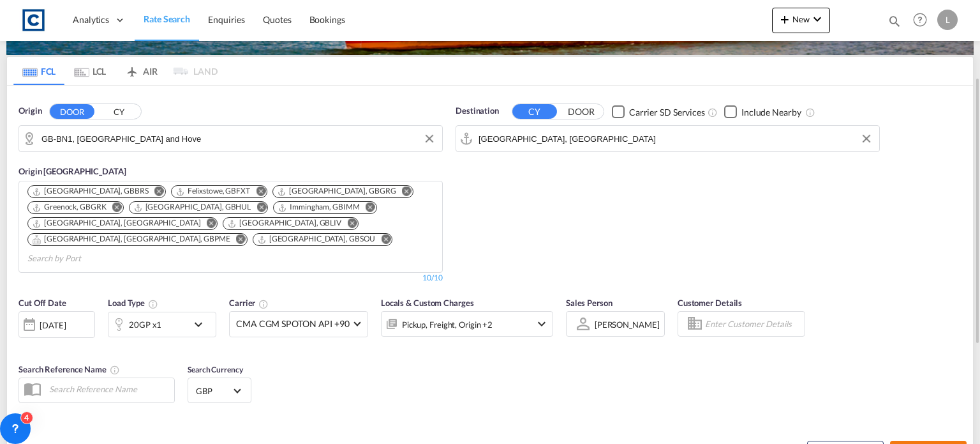
click at [911, 440] on button "Search Rates" at bounding box center [928, 451] width 77 height 23
type input "BN1 to SARUH / [DATE]"
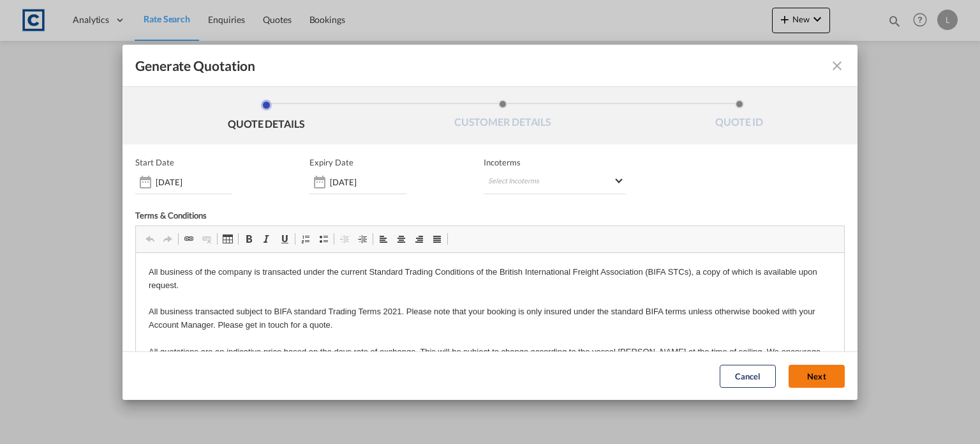
click at [798, 373] on button "Next" at bounding box center [817, 375] width 56 height 23
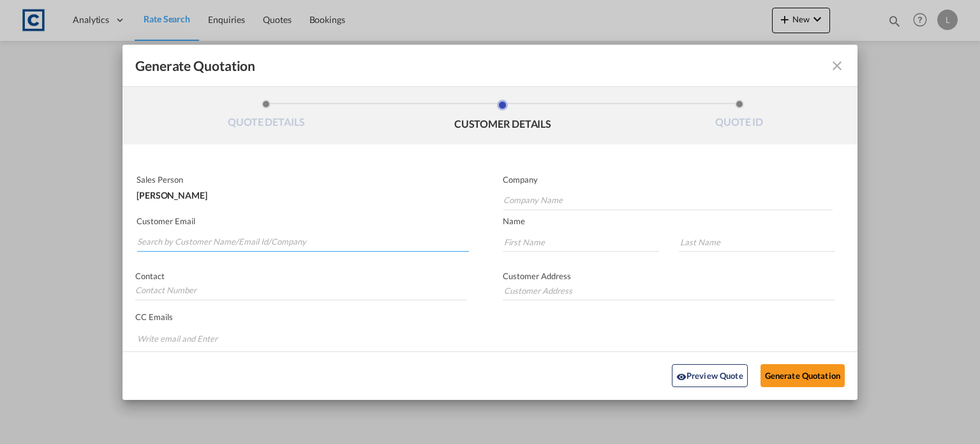
click at [169, 232] on input "Search by Customer Name/Email Id/Company" at bounding box center [303, 241] width 332 height 19
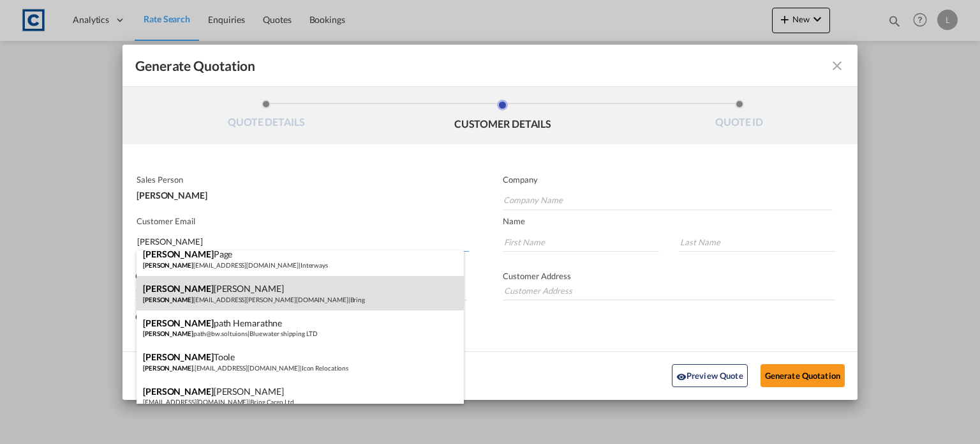
scroll to position [64, 0]
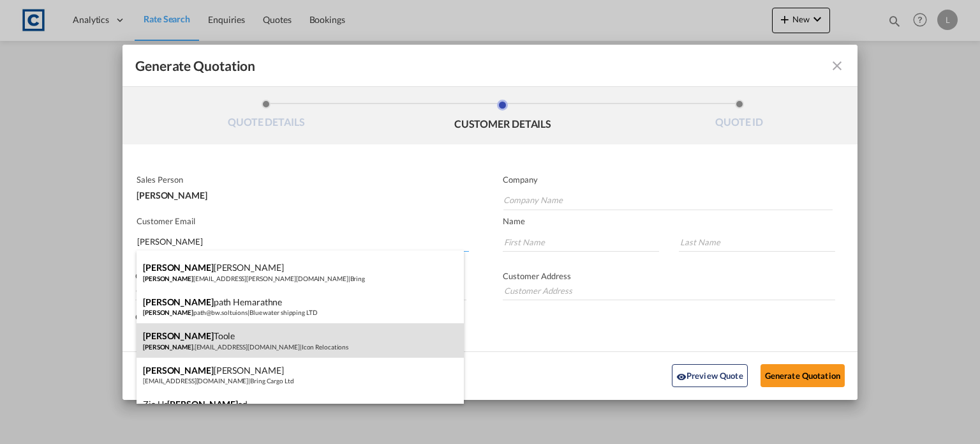
type input "sam"
click at [165, 336] on div "Sam Toole Sam .Toole@iconrelocation.com | Icon Relocations" at bounding box center [300, 340] width 327 height 34
type input "Icon Relocations"
type input "Sam.Toole@iconrelocation.com"
type input "Sam"
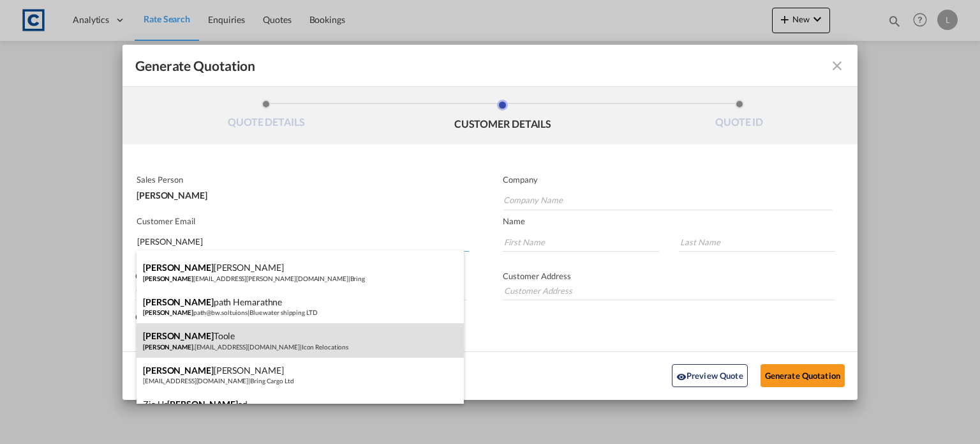
type input "Toole"
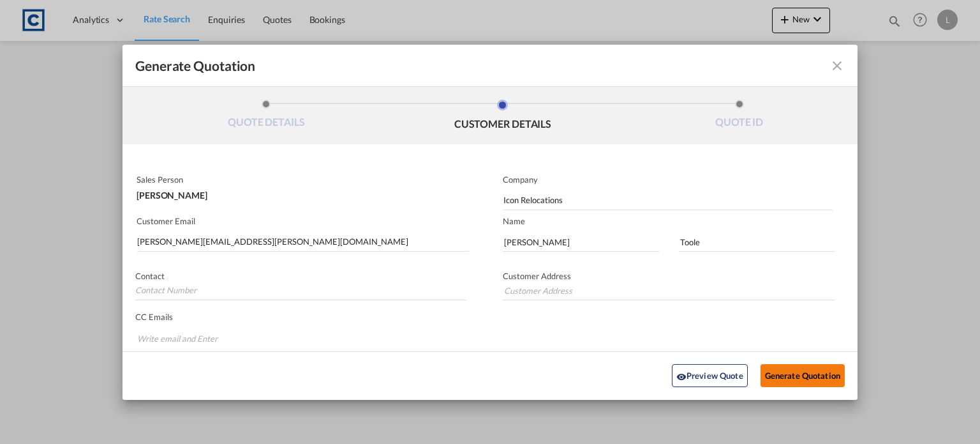
click at [779, 370] on button "Generate Quotation" at bounding box center [803, 375] width 84 height 23
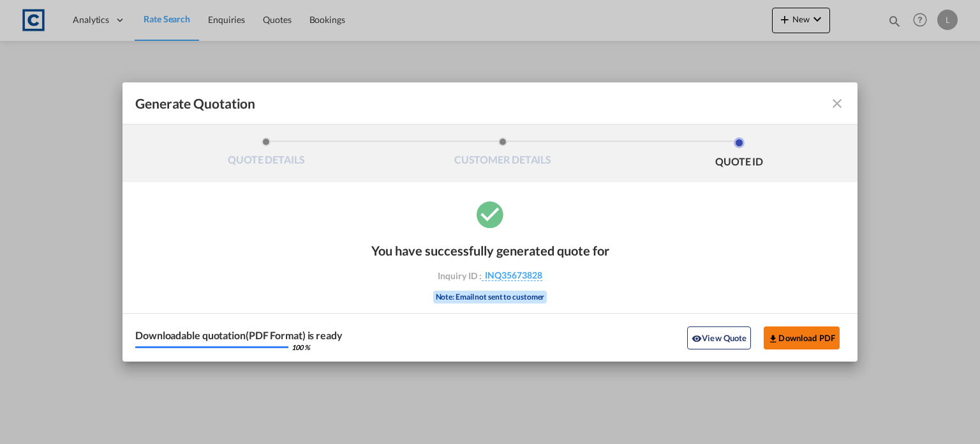
click at [795, 334] on button "Download PDF" at bounding box center [802, 337] width 76 height 23
click at [835, 102] on md-icon "icon-close fg-AAA8AD cursor m-0" at bounding box center [837, 103] width 15 height 15
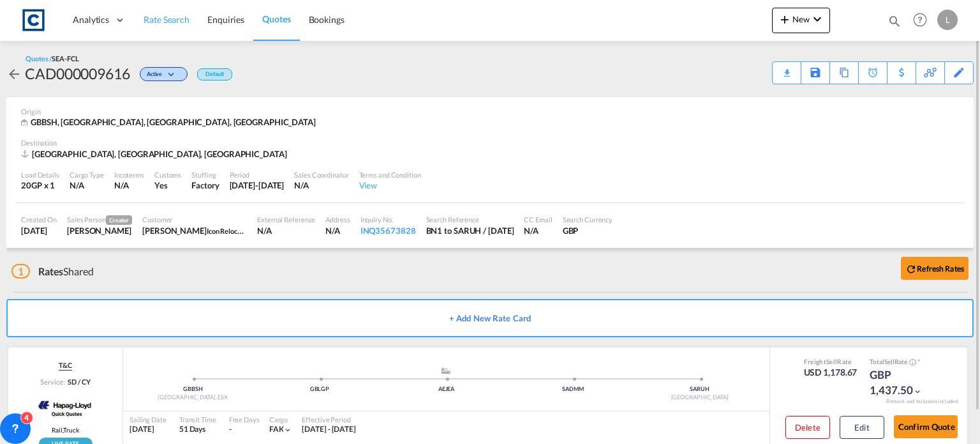
click at [161, 19] on span "Rate Search" at bounding box center [167, 19] width 46 height 11
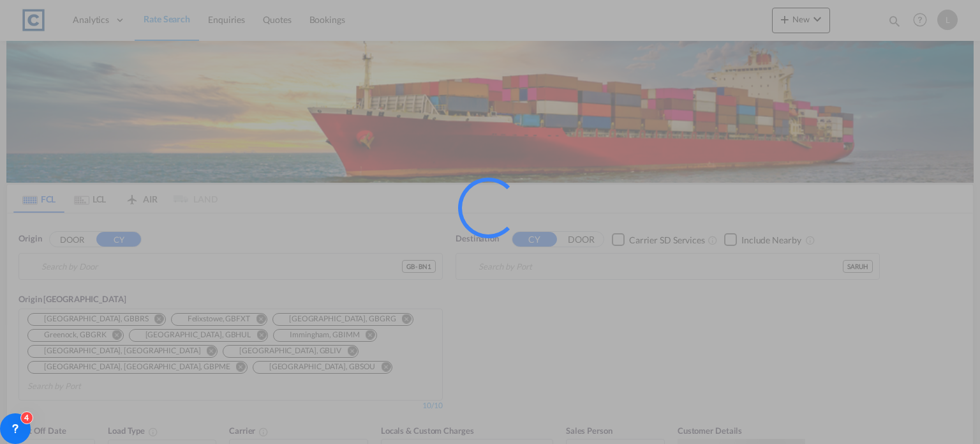
type input "GB-BN1, [GEOGRAPHIC_DATA] and Hove"
type input "[GEOGRAPHIC_DATA], [GEOGRAPHIC_DATA]"
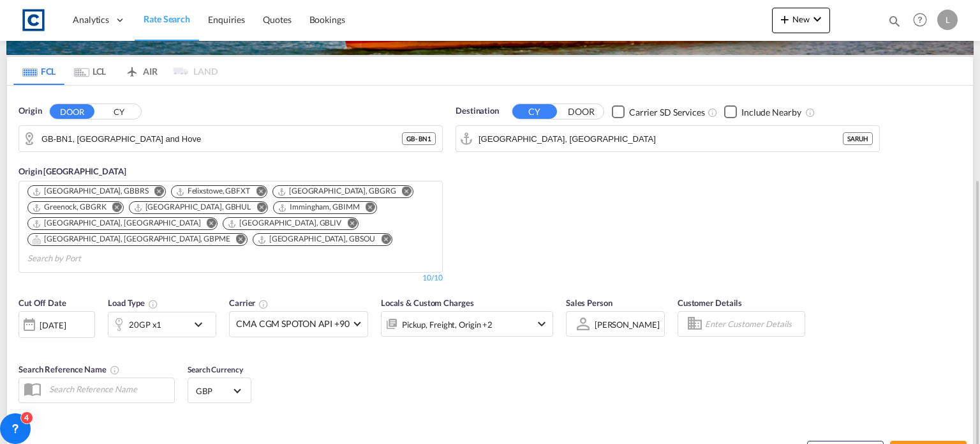
scroll to position [191, 0]
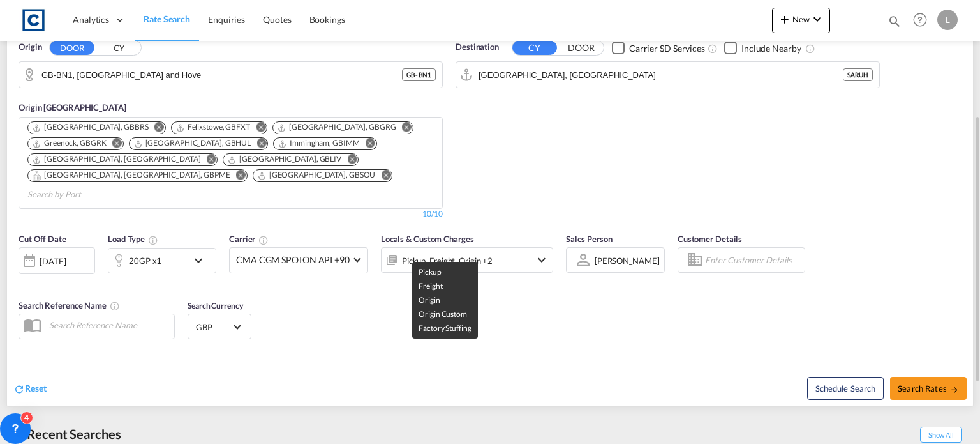
click at [444, 251] on div "Pickup, Freight, Origin +2" at bounding box center [447, 260] width 91 height 18
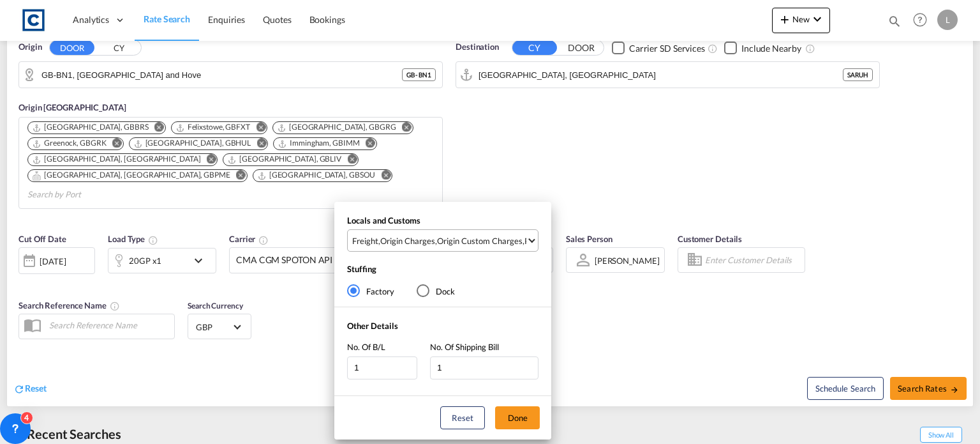
click at [440, 242] on div "Origin Custom Charges" at bounding box center [480, 240] width 86 height 11
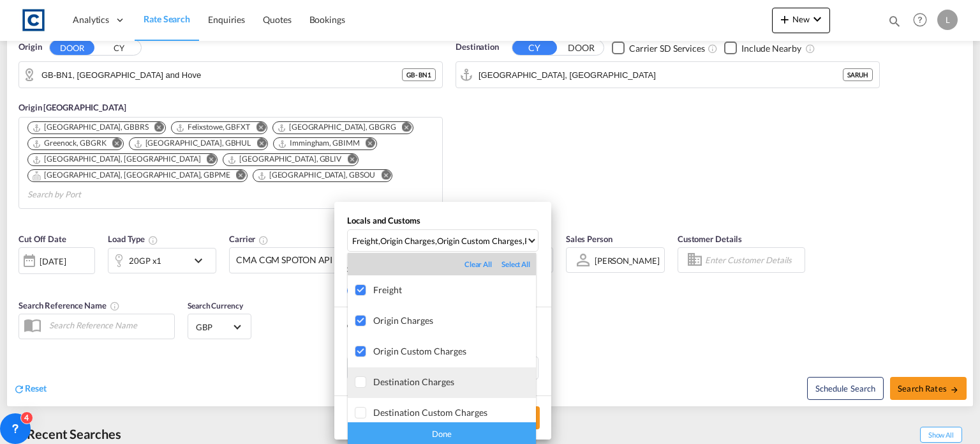
click at [356, 378] on div at bounding box center [361, 382] width 13 height 13
click at [440, 428] on div "Done" at bounding box center [442, 433] width 188 height 22
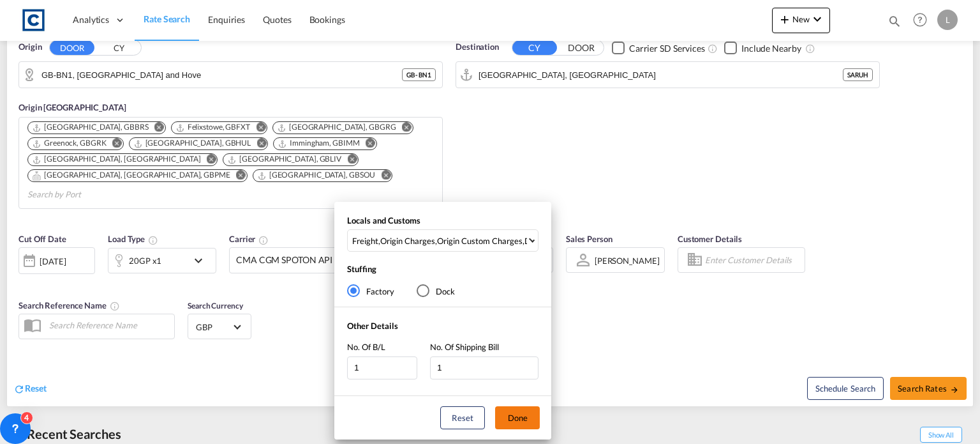
click at [521, 415] on button "Done" at bounding box center [517, 417] width 45 height 23
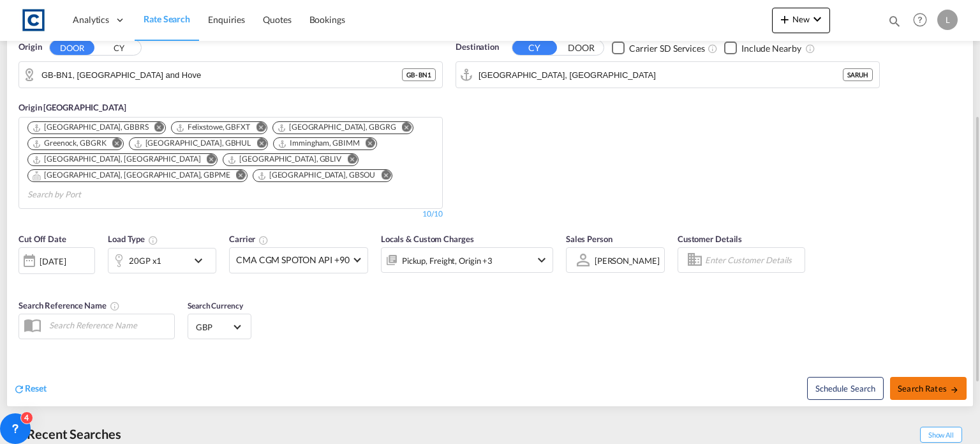
click at [932, 383] on span "Search Rates" at bounding box center [928, 388] width 61 height 10
type input "BN1 to SARUH / [DATE]"
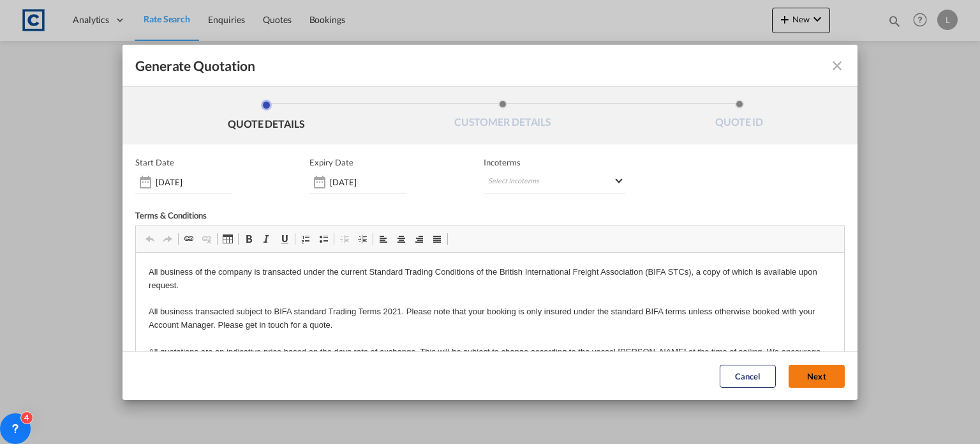
click at [796, 375] on button "Next" at bounding box center [817, 375] width 56 height 23
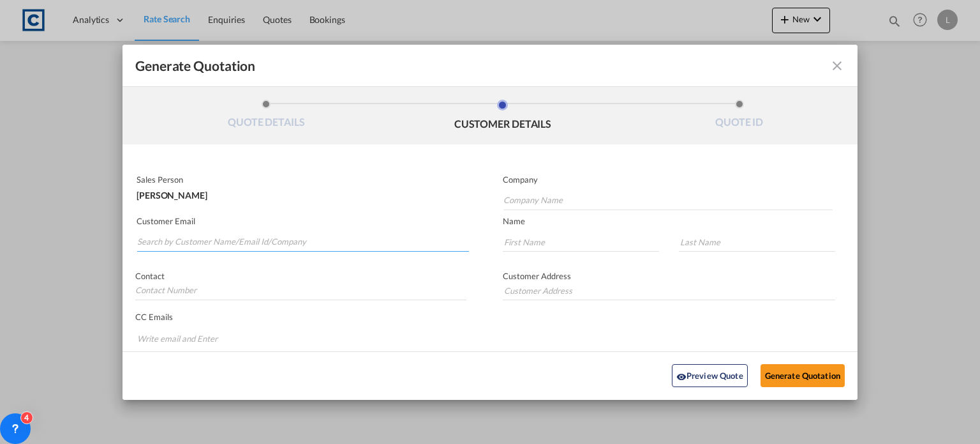
click at [148, 234] on input "Search by Customer Name/Email Id/Company" at bounding box center [303, 241] width 332 height 19
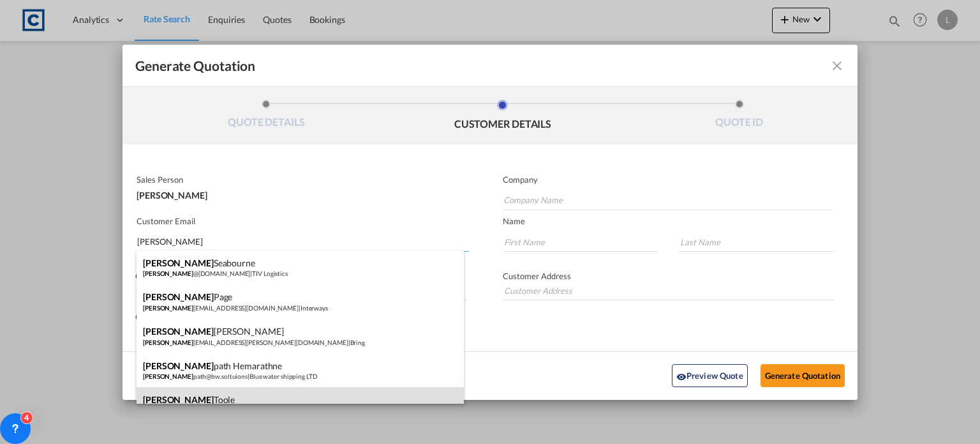
type input "sam"
click at [159, 393] on div "Sam Toole Sam .Toole@iconrelocation.com | Icon Relocations" at bounding box center [300, 404] width 327 height 34
type input "Icon Relocations"
type input "Sam.Toole@iconrelocation.com"
type input "Sam"
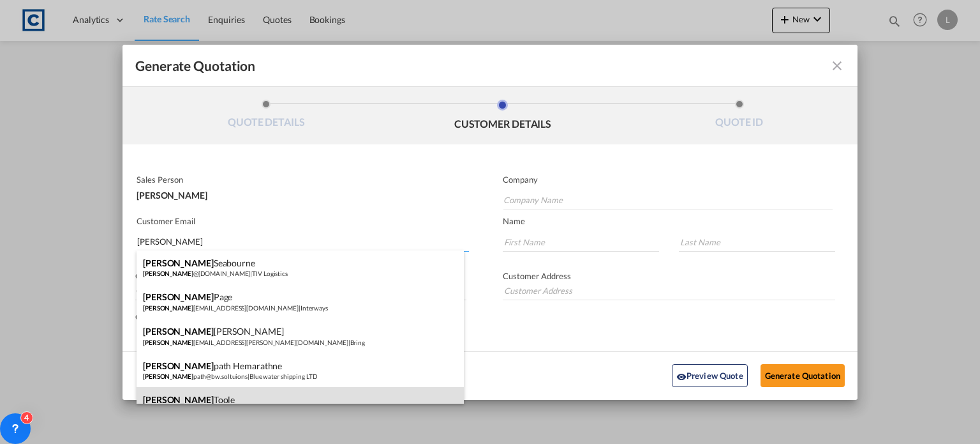
type input "Toole"
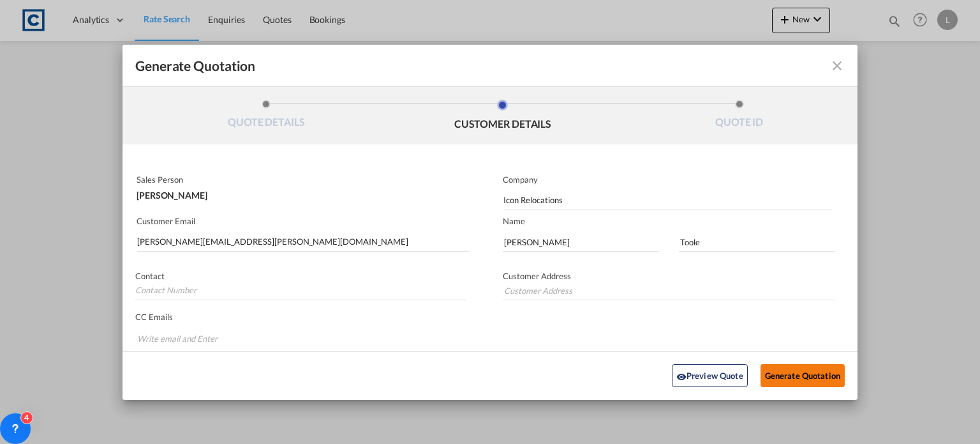
click at [768, 368] on button "Generate Quotation" at bounding box center [803, 375] width 84 height 23
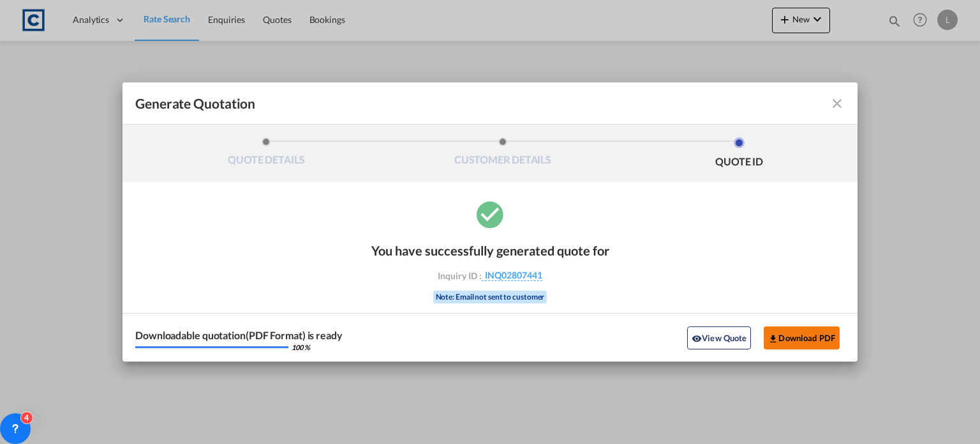
click at [788, 334] on button "Download PDF" at bounding box center [802, 337] width 76 height 23
click at [837, 104] on md-icon "icon-close fg-AAA8AD cursor m-0" at bounding box center [837, 103] width 15 height 15
